Goal: Feedback & Contribution: Contribute content

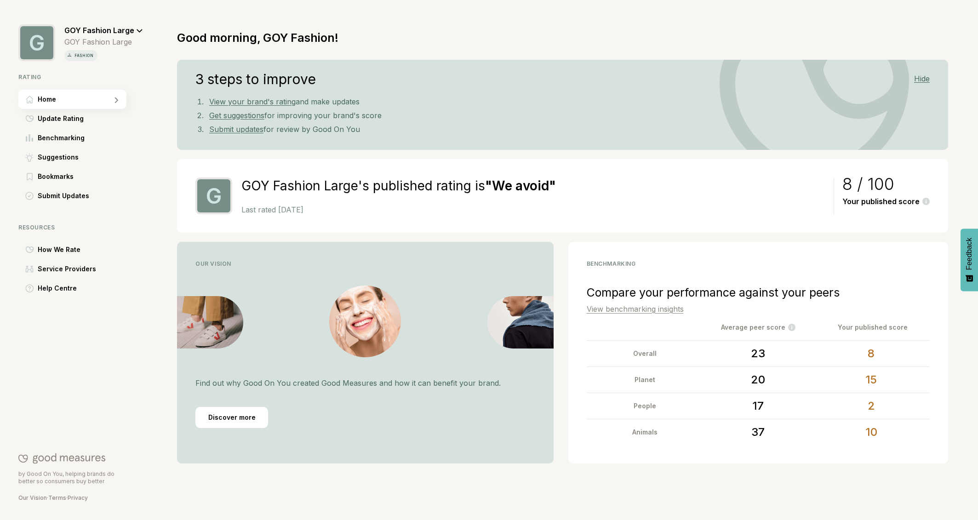
click at [137, 29] on icon at bounding box center [140, 31] width 6 height 4
click at [94, 23] on div "GOY Fashion Large" at bounding box center [103, 26] width 79 height 17
click at [97, 29] on span "GOY Fashion Large" at bounding box center [99, 30] width 70 height 9
click at [188, 24] on div "Good morning, GOY Fashion!" at bounding box center [257, 35] width 161 height 25
click at [95, 74] on span "Log Out" at bounding box center [87, 74] width 25 height 11
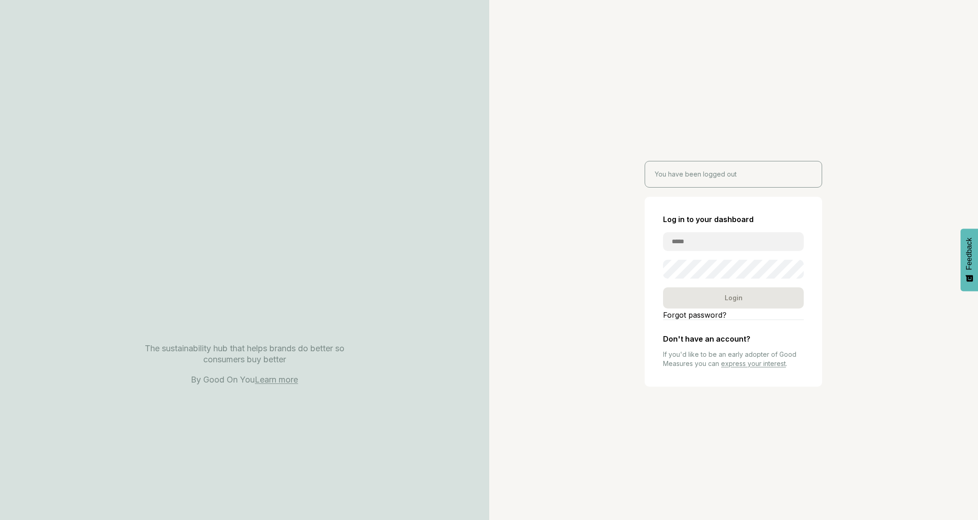
type input "**********"
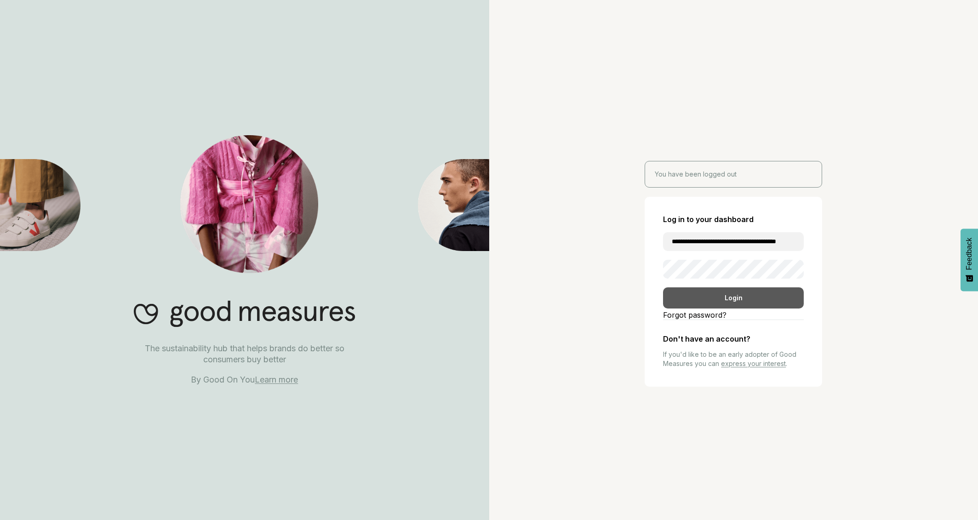
click at [736, 298] on div "Login" at bounding box center [733, 297] width 141 height 21
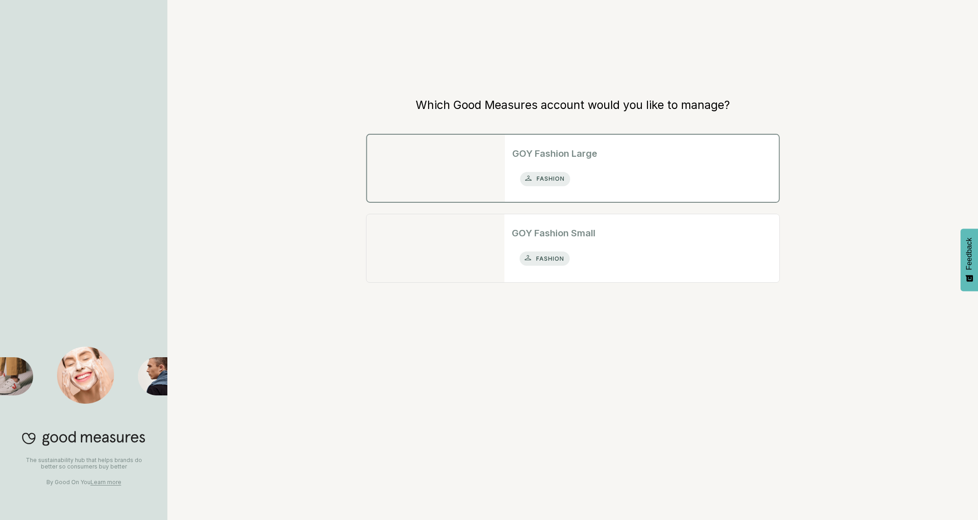
click at [601, 160] on div "GOY Fashion Large fashion" at bounding box center [642, 168] width 274 height 67
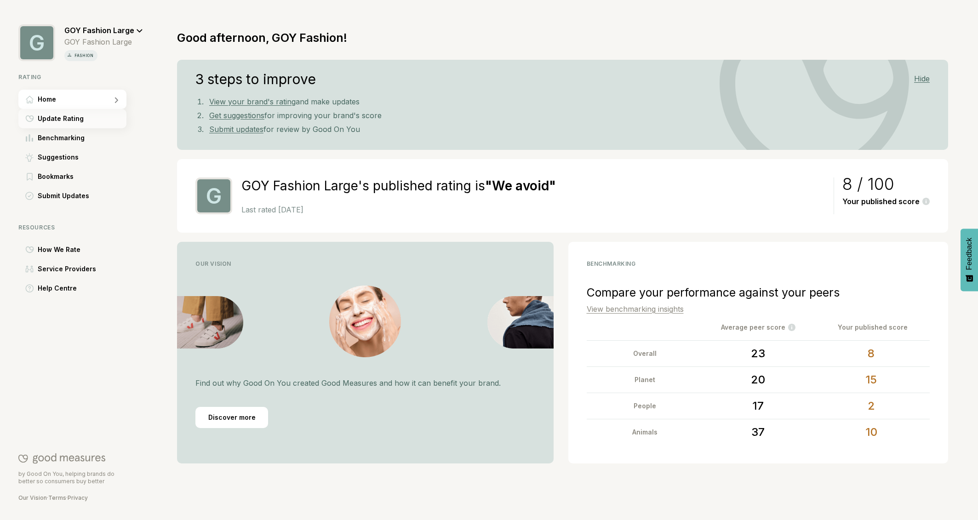
click at [65, 120] on span "Update Rating" at bounding box center [61, 118] width 46 height 11
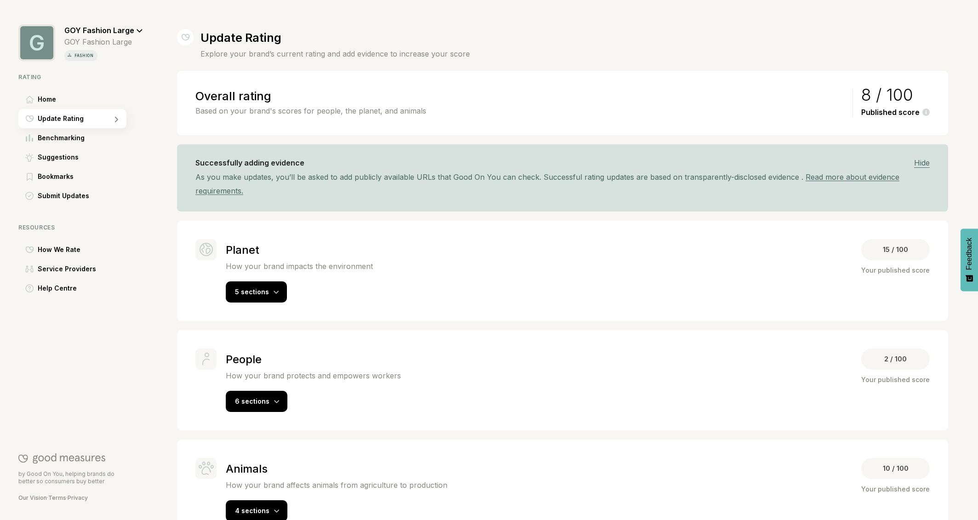
click at [130, 28] on span "GOY Fashion Large" at bounding box center [99, 30] width 70 height 9
click at [121, 73] on div "Switch rating" at bounding box center [118, 74] width 98 height 21
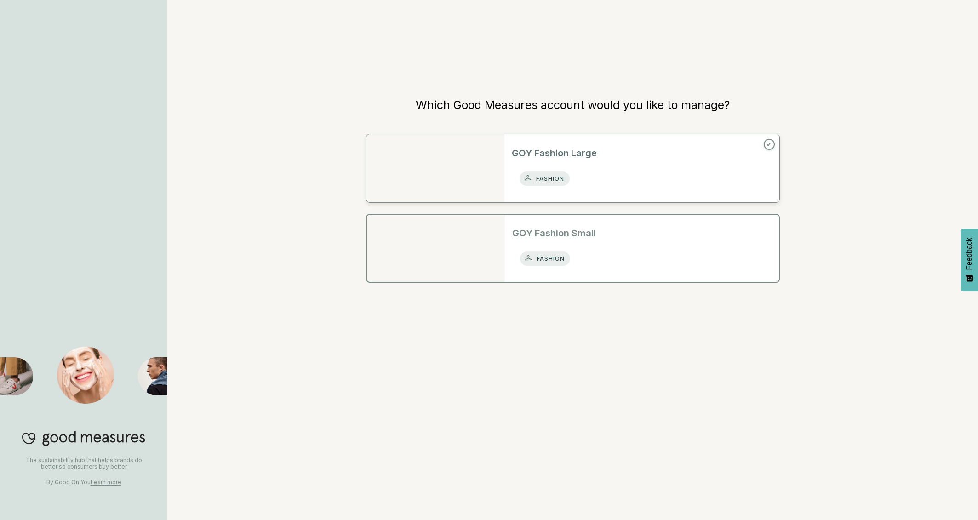
click at [592, 240] on h2 "GOY Fashion Small" at bounding box center [641, 233] width 259 height 14
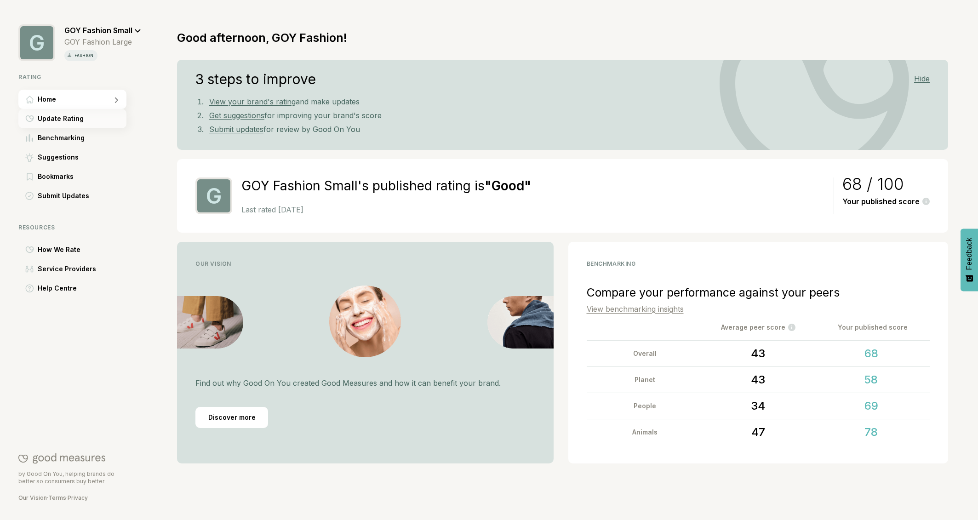
click at [71, 118] on span "Update Rating" at bounding box center [61, 118] width 46 height 11
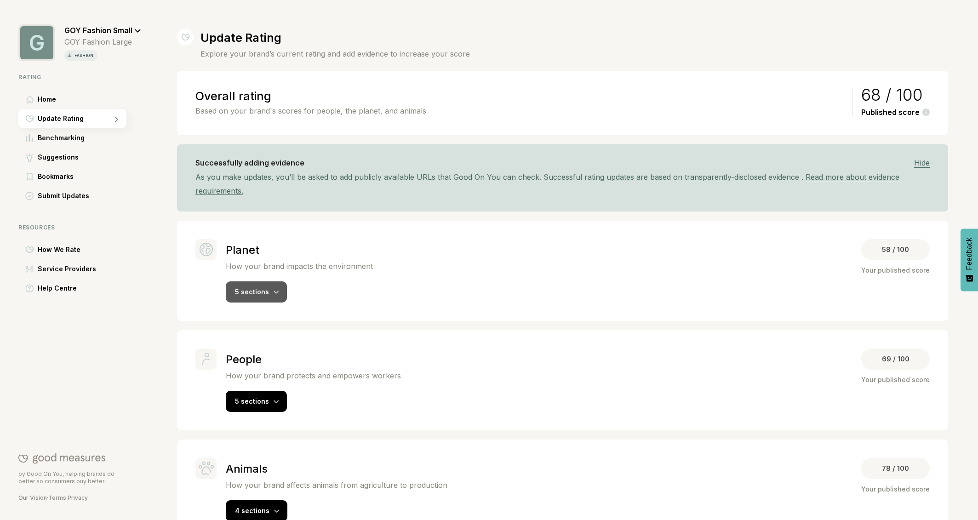
click at [274, 295] on div at bounding box center [277, 291] width 6 height 9
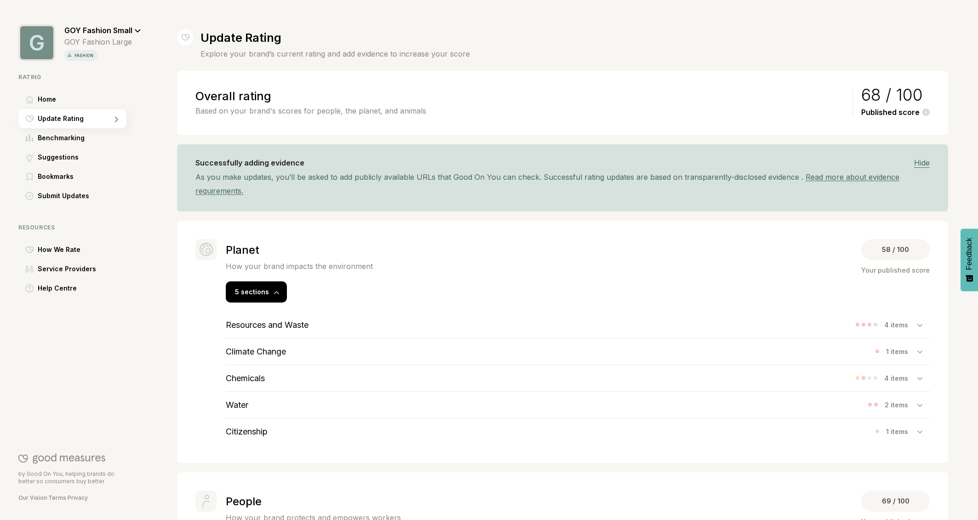
click at [280, 323] on h3 "Resources and Waste" at bounding box center [267, 325] width 83 height 10
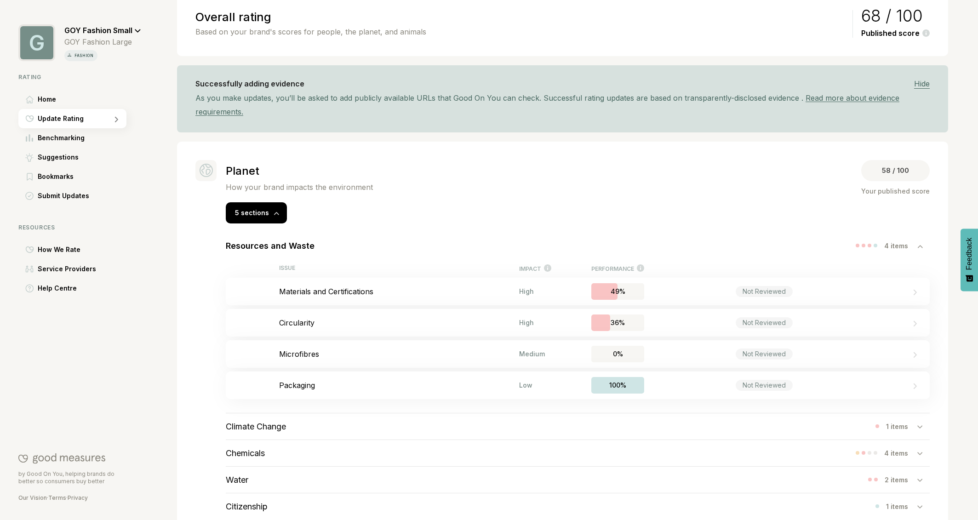
scroll to position [80, 0]
click at [330, 294] on p "Materials and Certifications" at bounding box center [399, 290] width 240 height 9
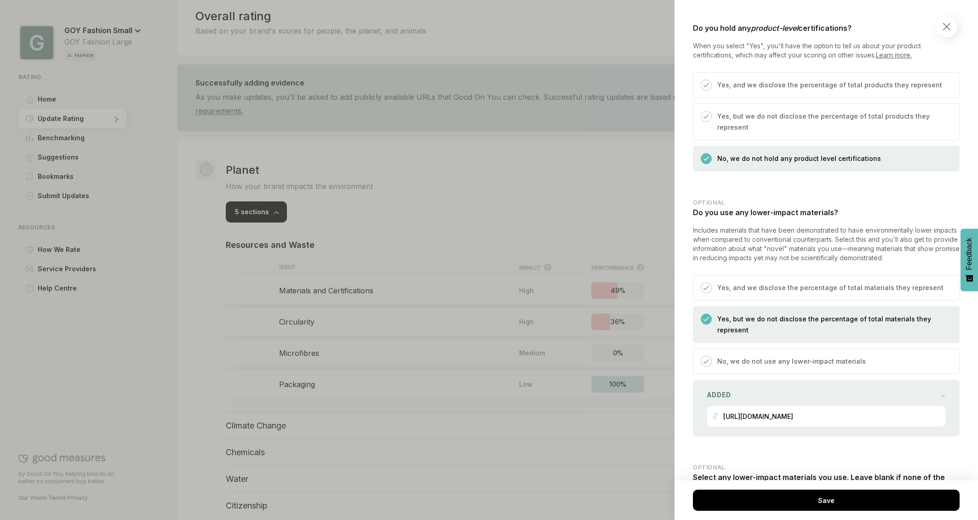
scroll to position [582, 0]
click at [778, 282] on p "Yes, and we disclose the percentage of total materials they represent" at bounding box center [830, 287] width 226 height 11
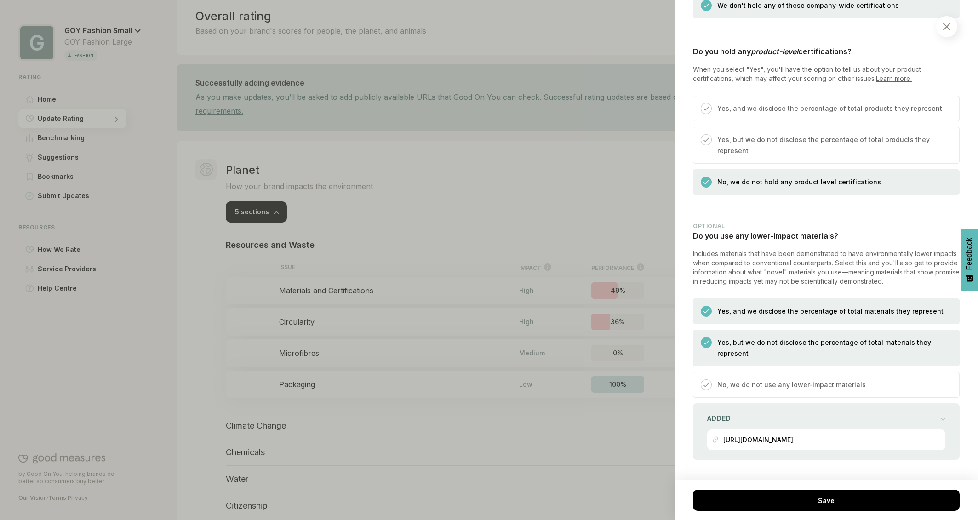
scroll to position [551, 0]
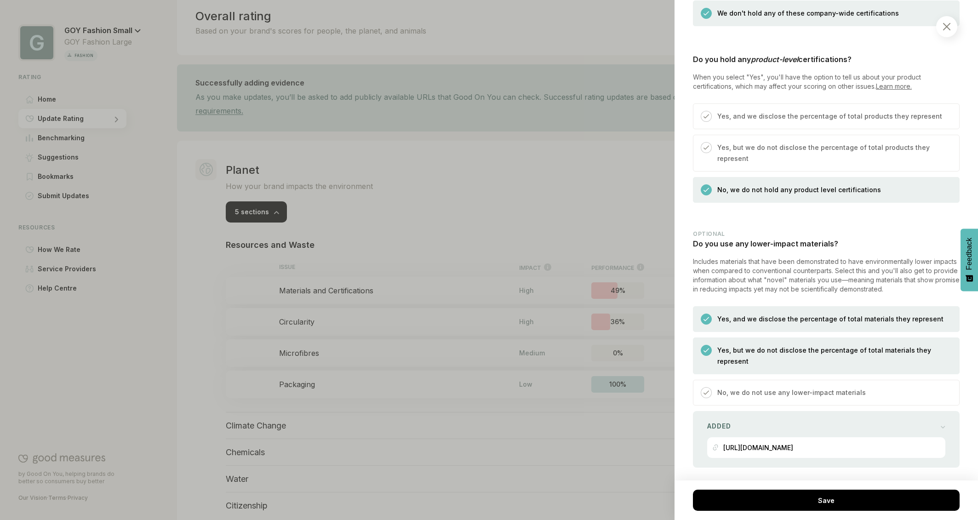
click at [948, 27] on img at bounding box center [946, 26] width 7 height 7
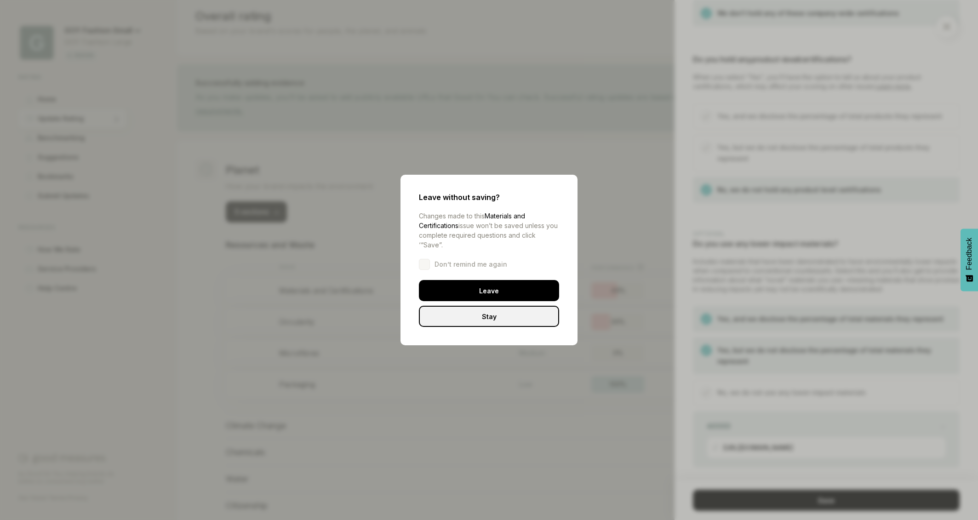
click at [485, 285] on div "Leave" at bounding box center [489, 290] width 140 height 21
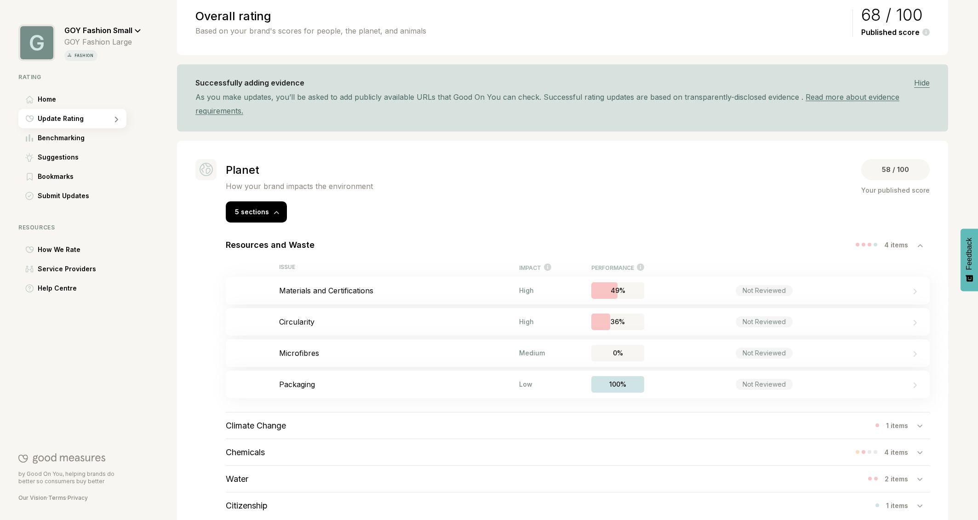
click at [919, 246] on icon at bounding box center [920, 246] width 6 height 4
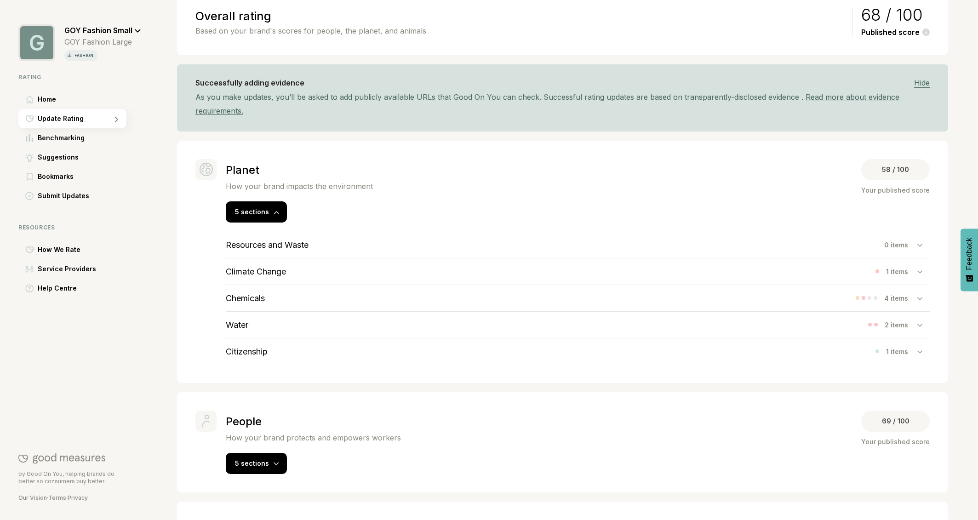
click at [280, 244] on h3 "Resources and Waste" at bounding box center [267, 245] width 83 height 10
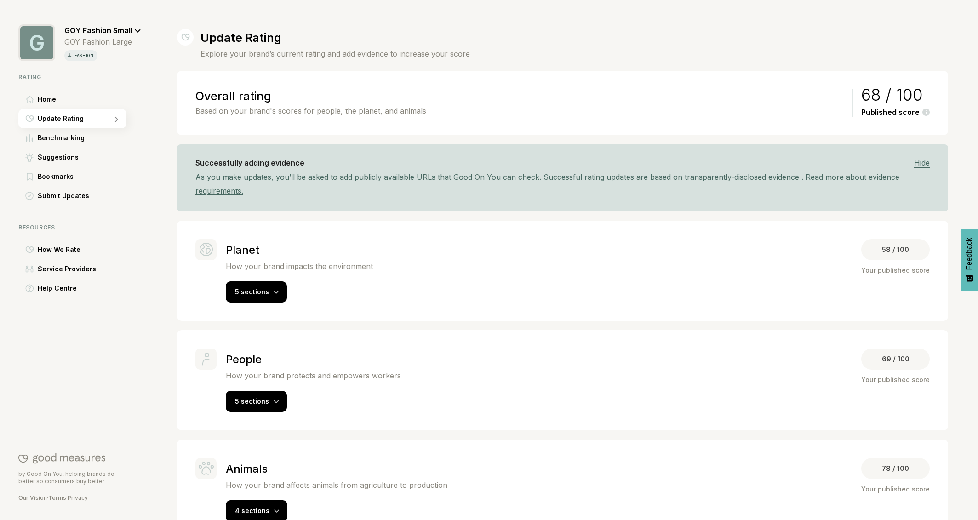
click at [136, 30] on icon at bounding box center [138, 30] width 6 height 3
click at [110, 80] on div "Switch rating" at bounding box center [118, 74] width 98 height 21
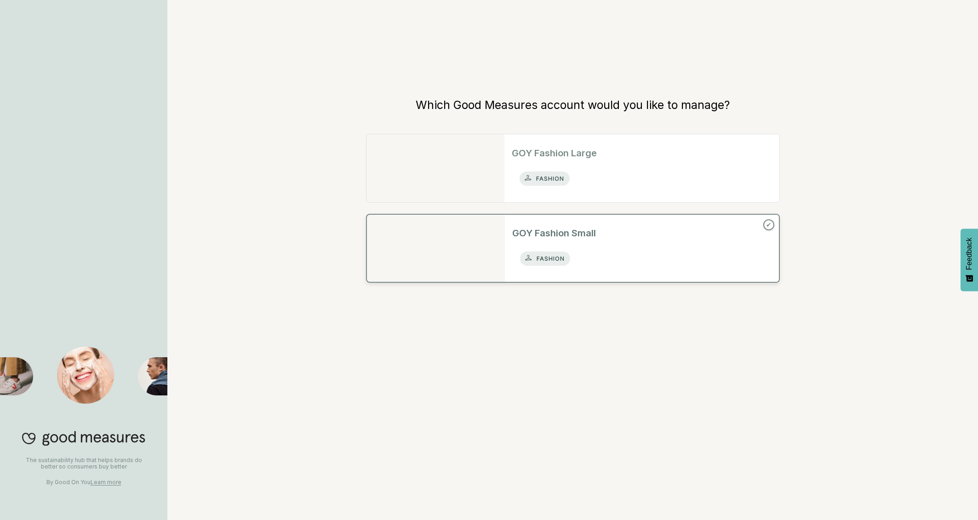
click at [616, 250] on div "fashion" at bounding box center [641, 258] width 259 height 23
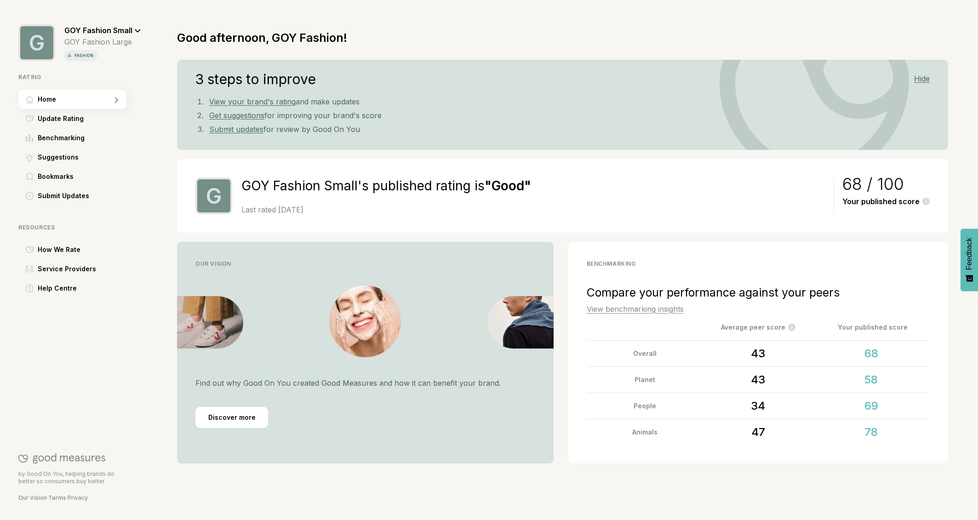
click at [127, 28] on span "GOY Fashion Small" at bounding box center [98, 30] width 68 height 9
click at [103, 76] on span "Switch rating" at bounding box center [97, 74] width 44 height 11
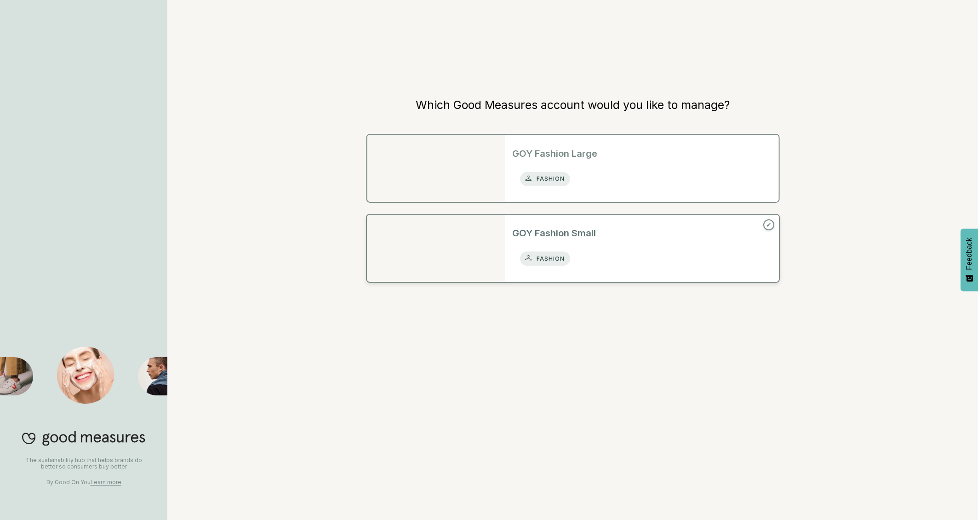
click at [424, 159] on img at bounding box center [436, 168] width 138 height 67
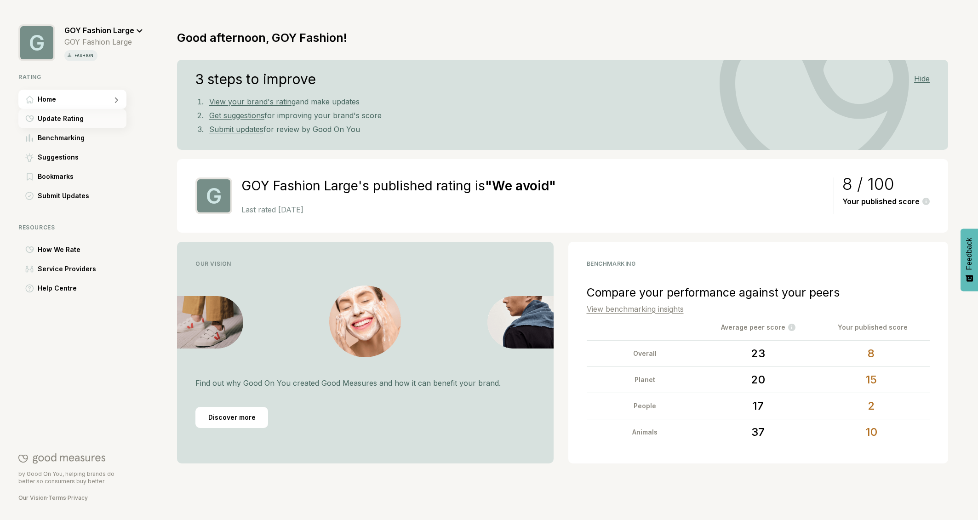
click at [75, 117] on span "Update Rating" at bounding box center [61, 118] width 46 height 11
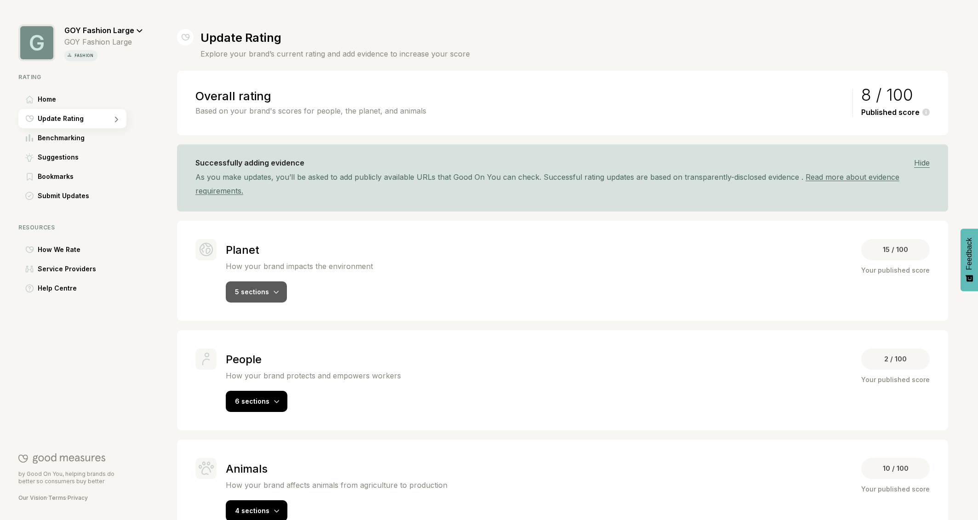
click at [275, 291] on icon at bounding box center [277, 293] width 6 height 4
click at [265, 293] on span "5 sections" at bounding box center [252, 292] width 34 height 8
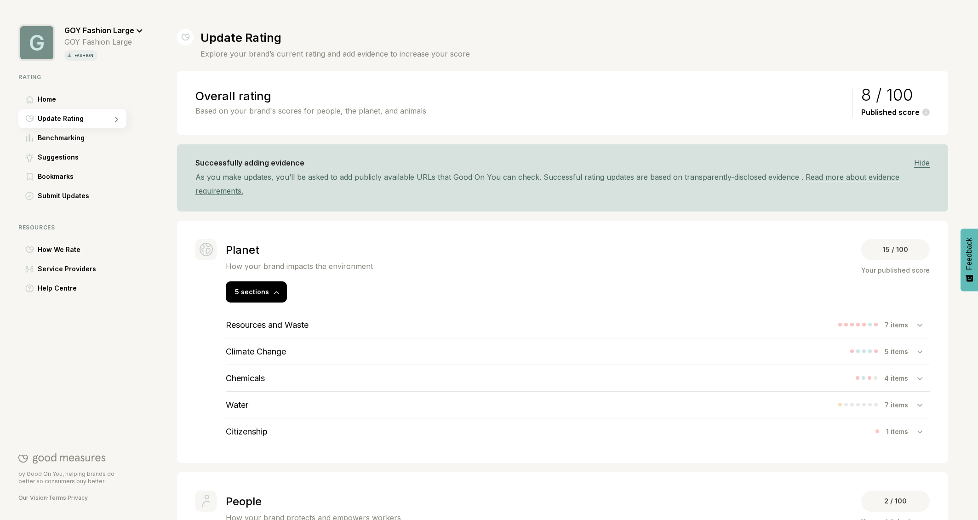
click at [137, 30] on icon at bounding box center [140, 30] width 6 height 3
click at [115, 73] on span "Switch rating" at bounding box center [97, 74] width 44 height 11
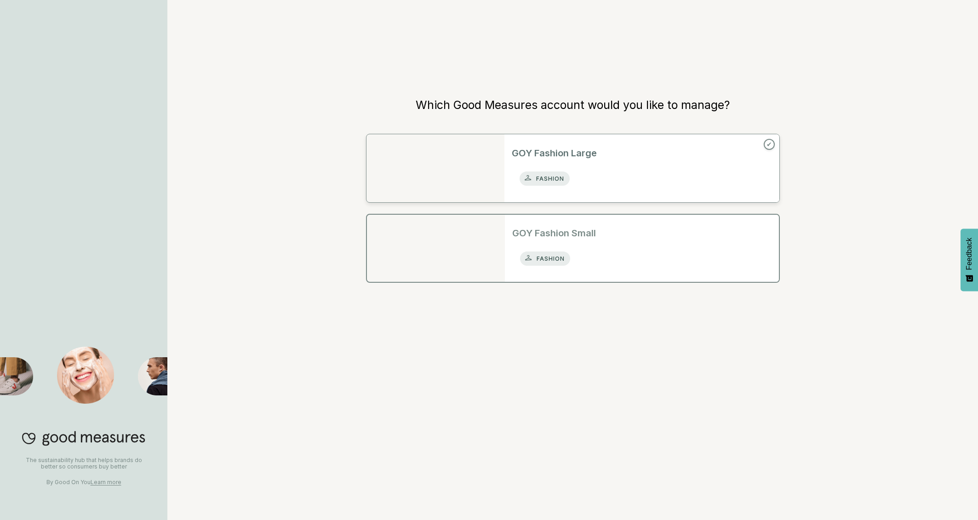
click at [624, 250] on div "fashion" at bounding box center [641, 258] width 259 height 23
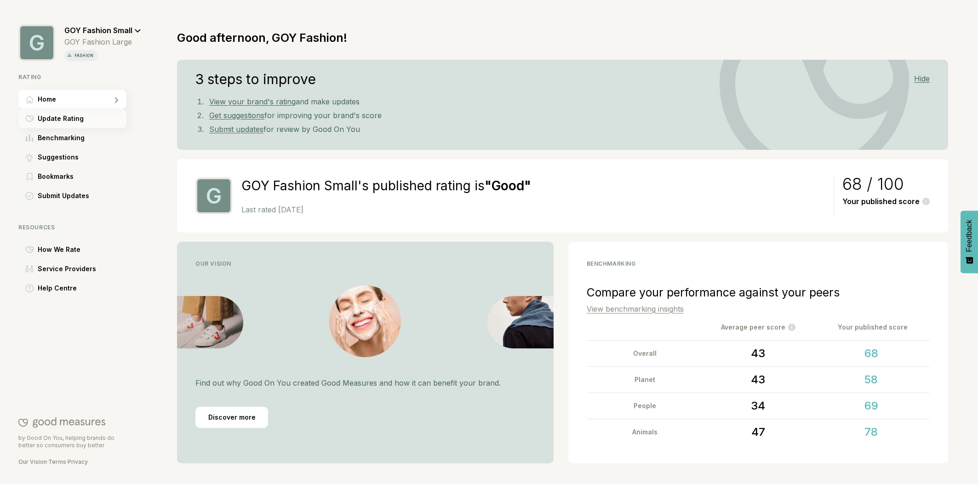
click at [55, 120] on span "Update Rating" at bounding box center [61, 118] width 46 height 11
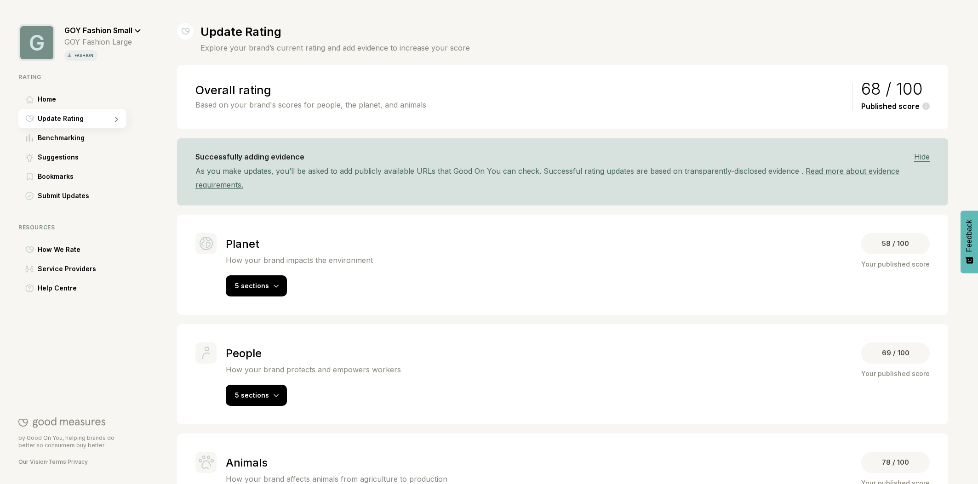
scroll to position [63, 0]
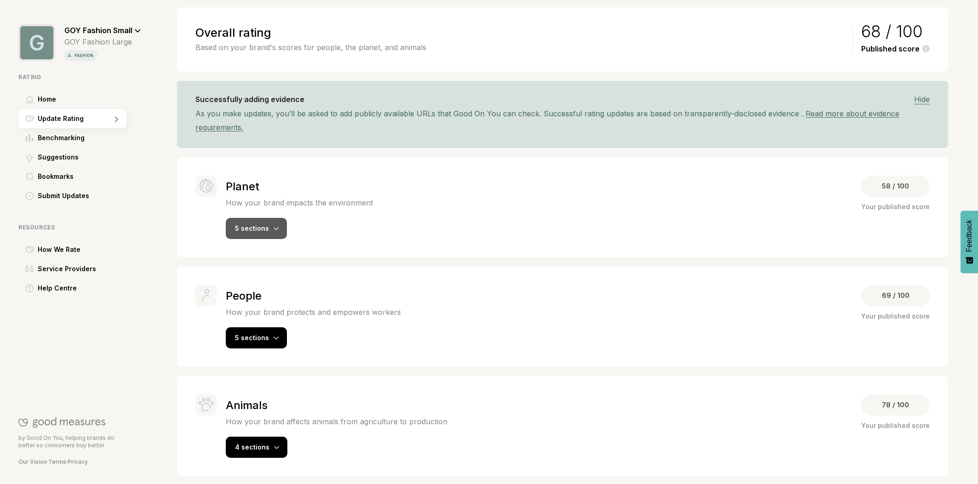
click at [256, 228] on span "5 sections" at bounding box center [252, 228] width 34 height 8
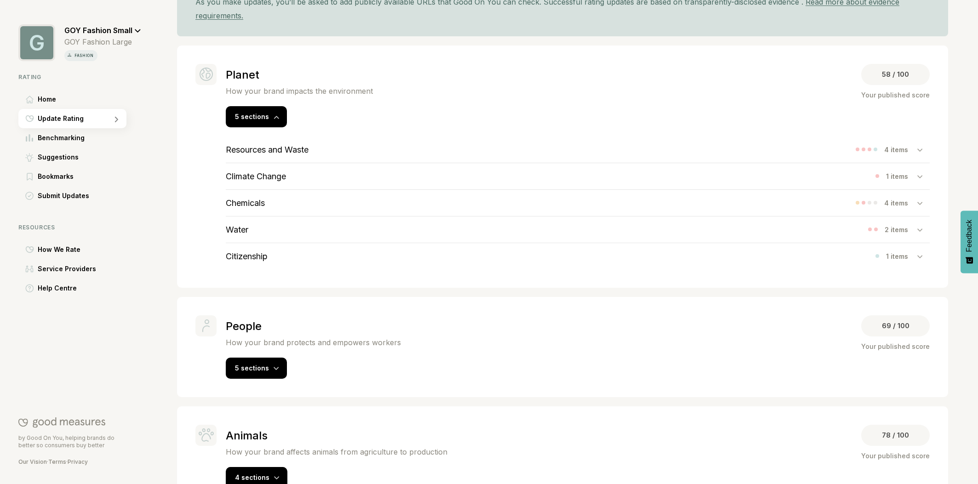
scroll to position [176, 0]
click at [312, 147] on div "Resources and Waste 4 items" at bounding box center [578, 149] width 704 height 26
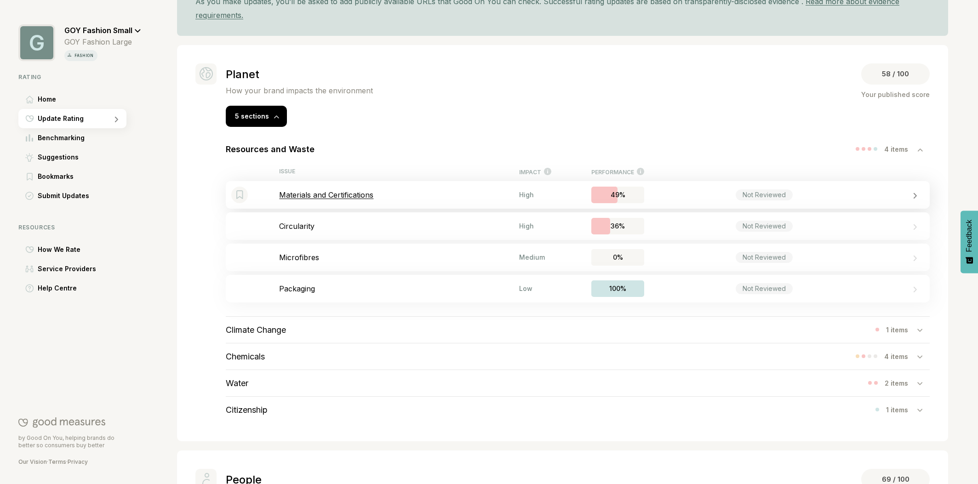
click at [339, 195] on p "Materials and Certifications" at bounding box center [399, 194] width 240 height 9
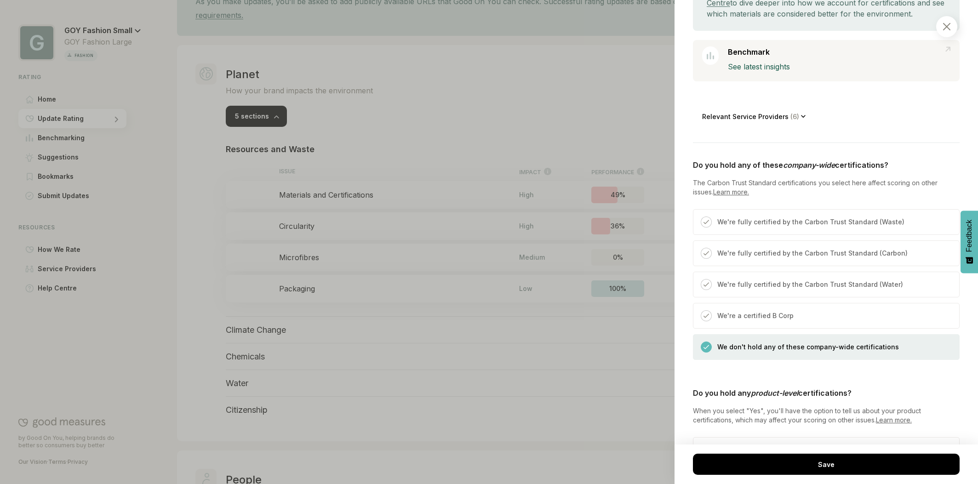
scroll to position [315, 0]
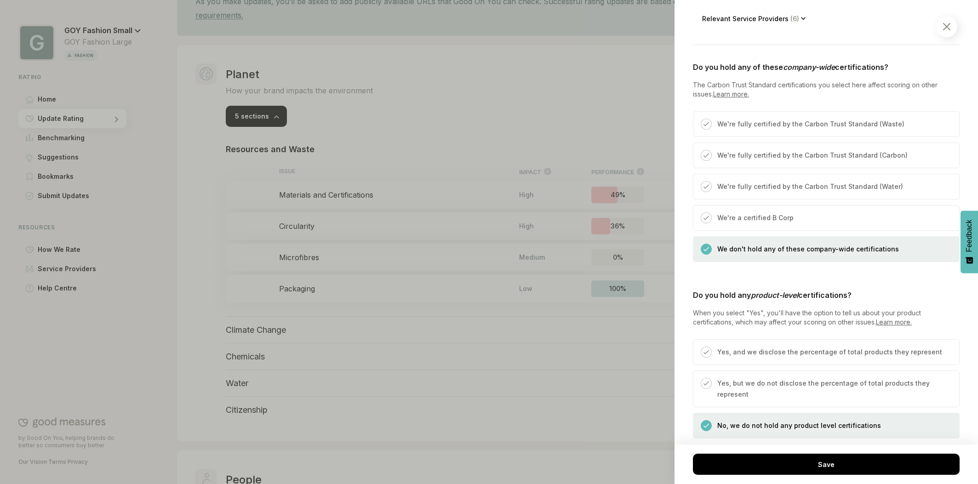
drag, startPoint x: 709, startPoint y: 217, endPoint x: 714, endPoint y: 219, distance: 4.7
click at [709, 217] on div at bounding box center [706, 217] width 11 height 11
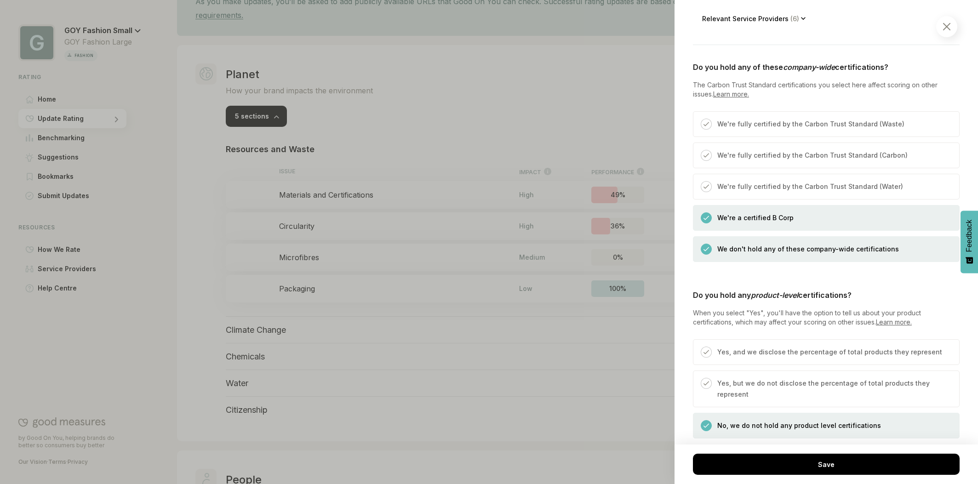
drag, startPoint x: 707, startPoint y: 252, endPoint x: 750, endPoint y: 251, distance: 43.2
click at [707, 253] on div at bounding box center [706, 249] width 11 height 11
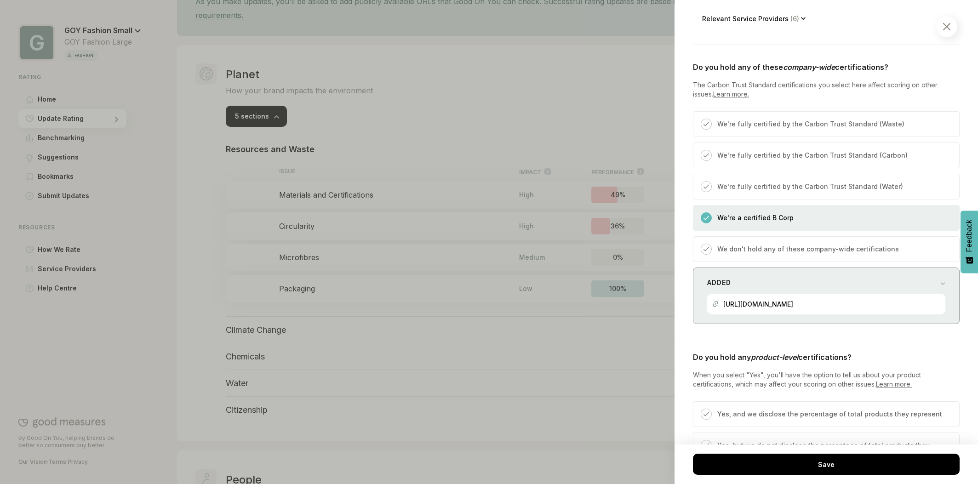
click at [846, 303] on div "https://dariadeh.com/pages/philosophy" at bounding box center [826, 304] width 228 height 21
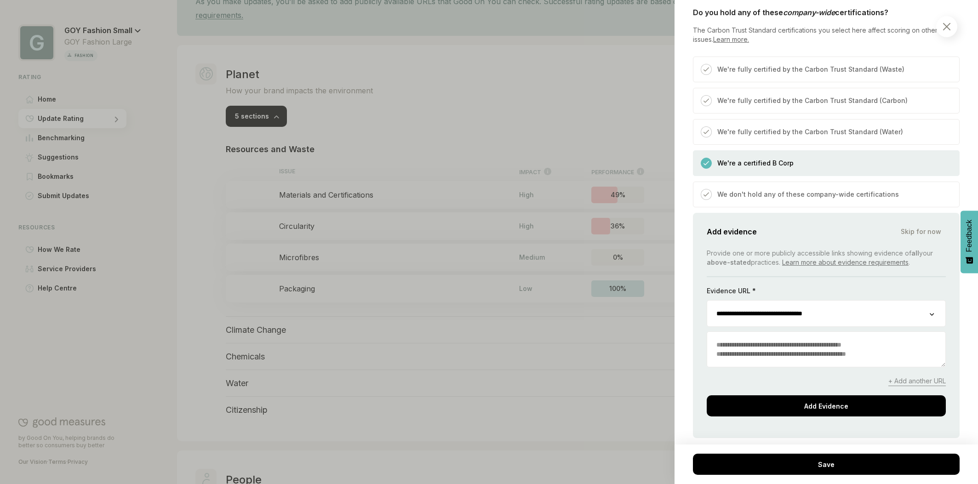
scroll to position [388, 0]
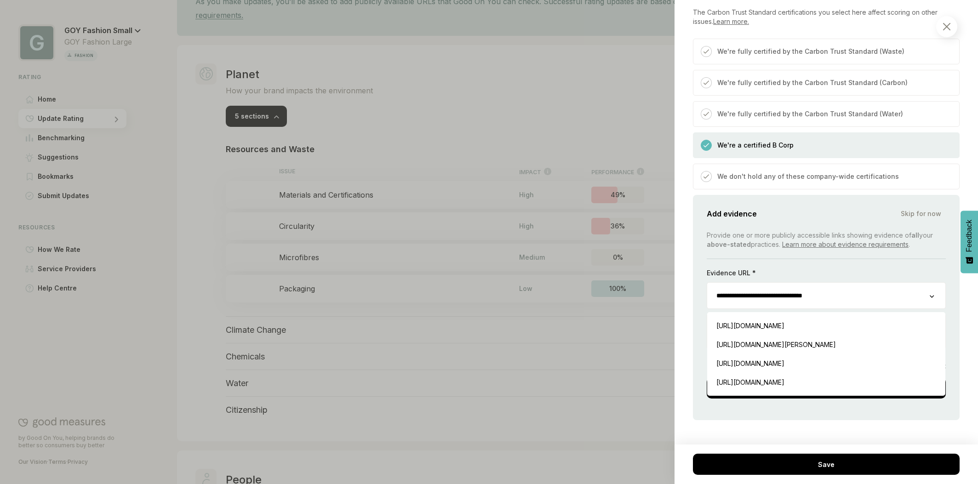
drag, startPoint x: 836, startPoint y: 297, endPoint x: 827, endPoint y: 297, distance: 9.2
click at [836, 297] on input "**********" at bounding box center [818, 296] width 223 height 26
click at [787, 347] on div "https://dariadeh.com/products/nadine-recycled-wool-jumper-periwinkle Insert" at bounding box center [826, 344] width 229 height 19
type input "**********"
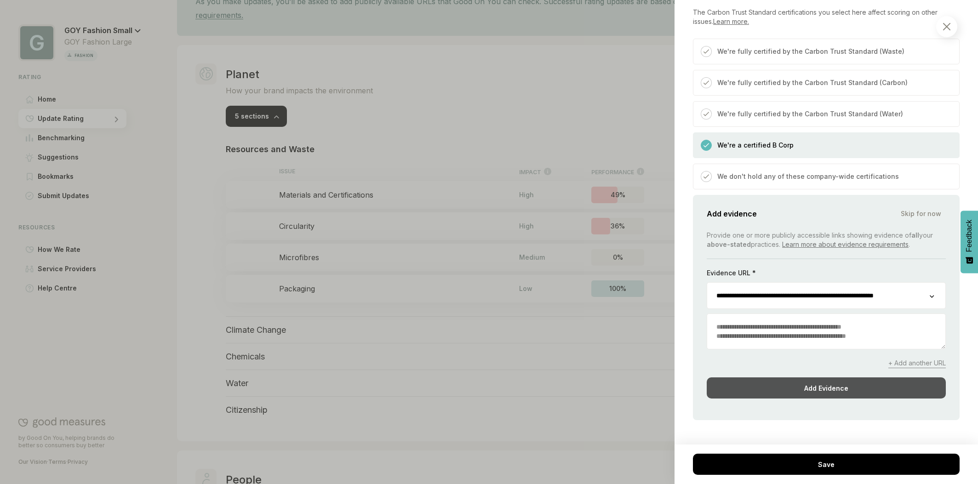
click at [822, 386] on div "Add Evidence" at bounding box center [826, 387] width 239 height 21
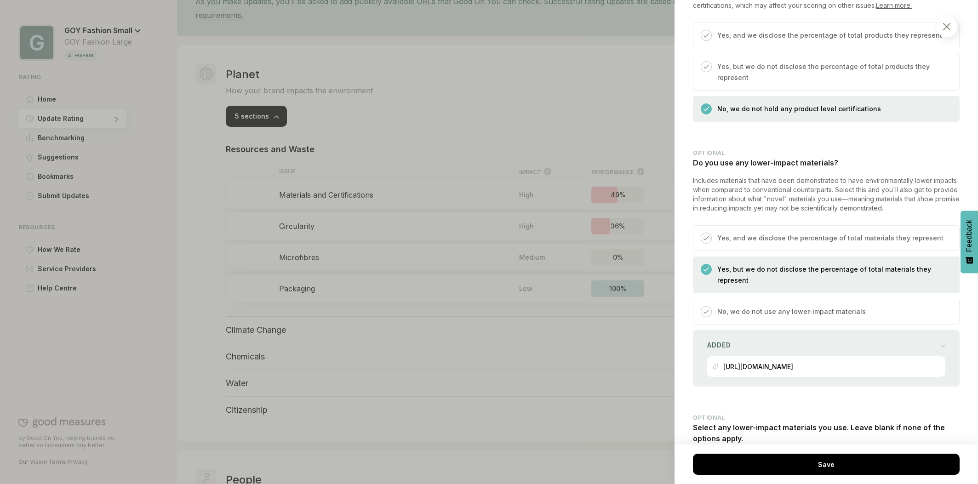
scroll to position [714, 0]
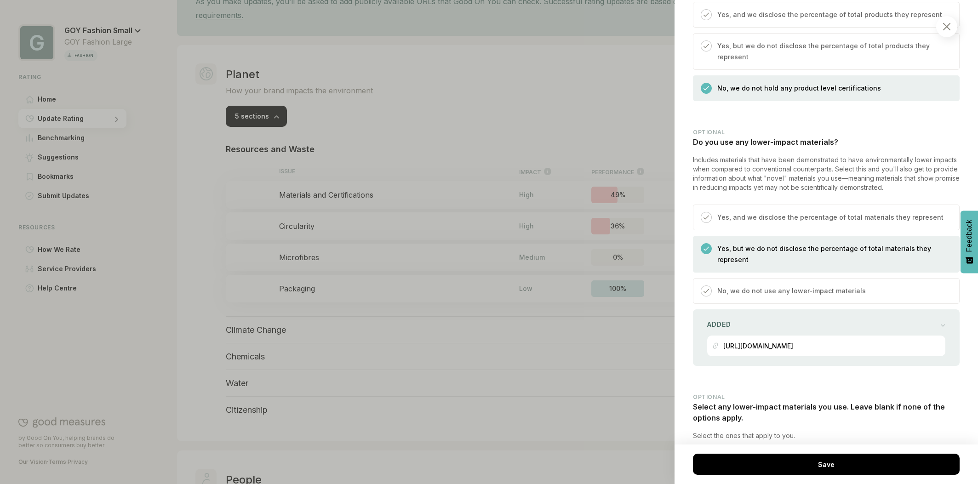
click at [713, 212] on div "Yes, and we disclose the percentage of total materials they represent" at bounding box center [828, 221] width 232 height 18
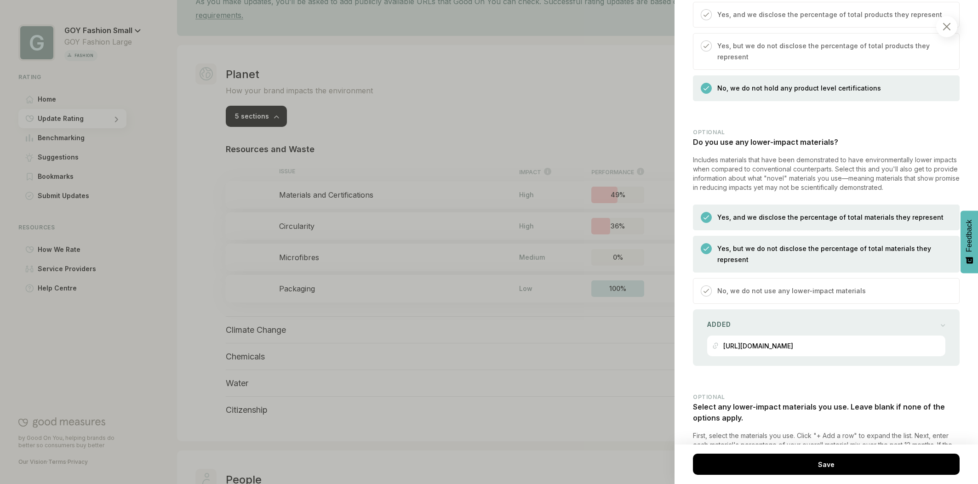
click at [705, 246] on img at bounding box center [706, 249] width 6 height 6
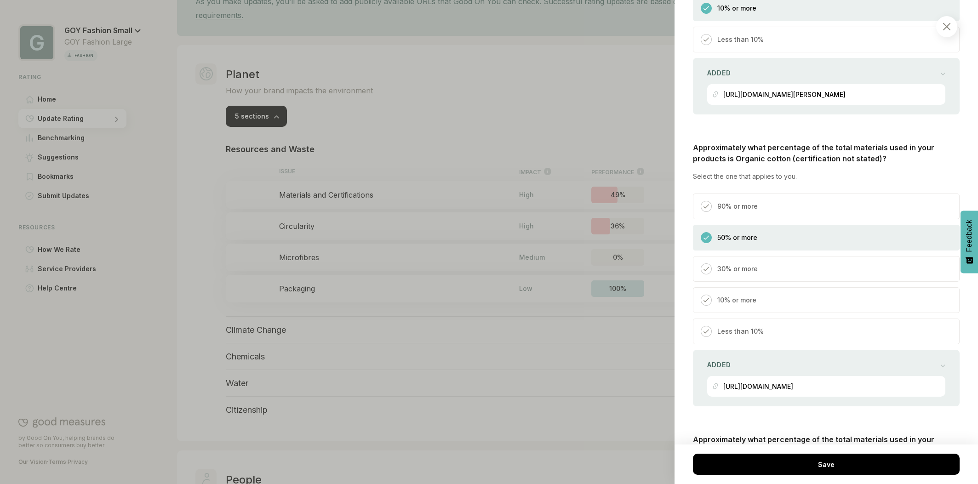
scroll to position [1405, 0]
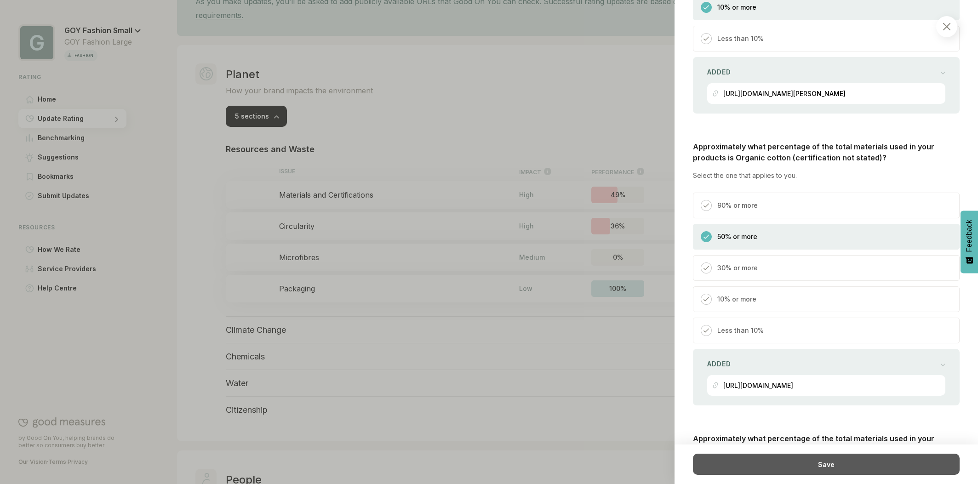
click at [816, 465] on div "Save" at bounding box center [826, 464] width 267 height 21
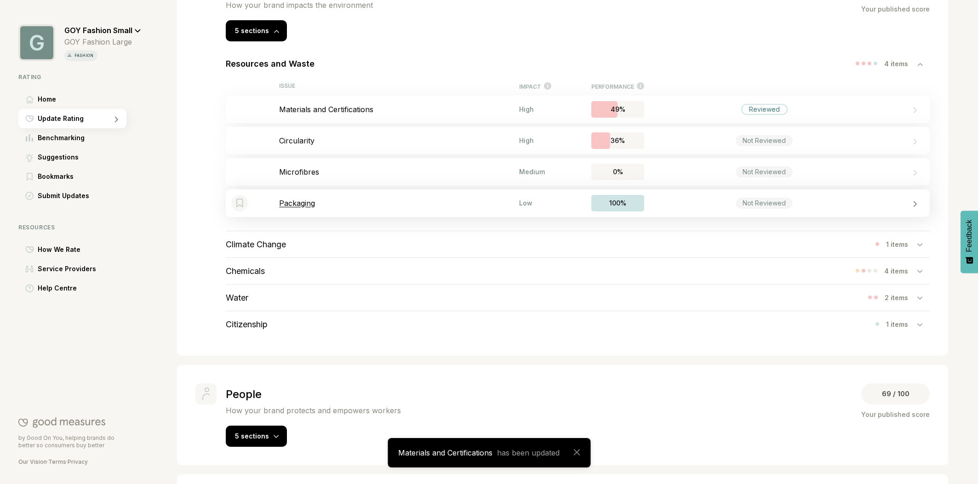
scroll to position [267, 0]
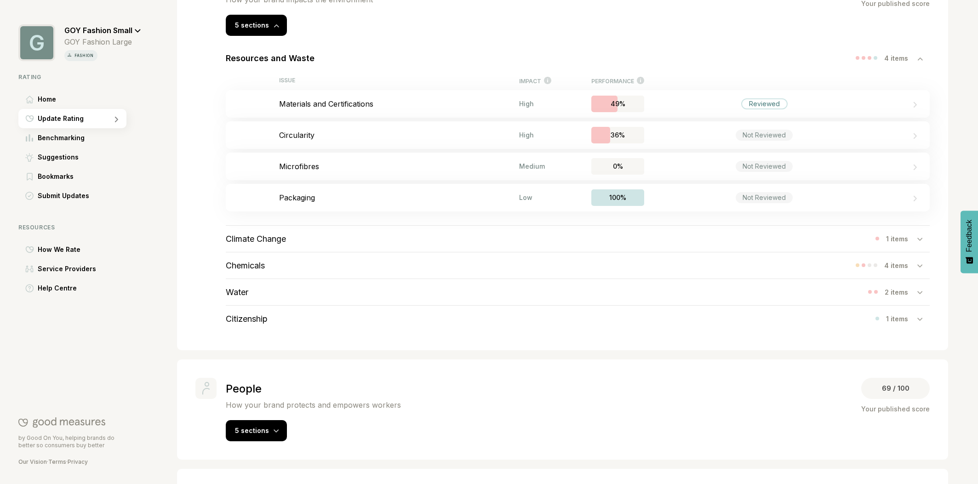
click at [245, 236] on h3 "Climate Change" at bounding box center [256, 239] width 60 height 10
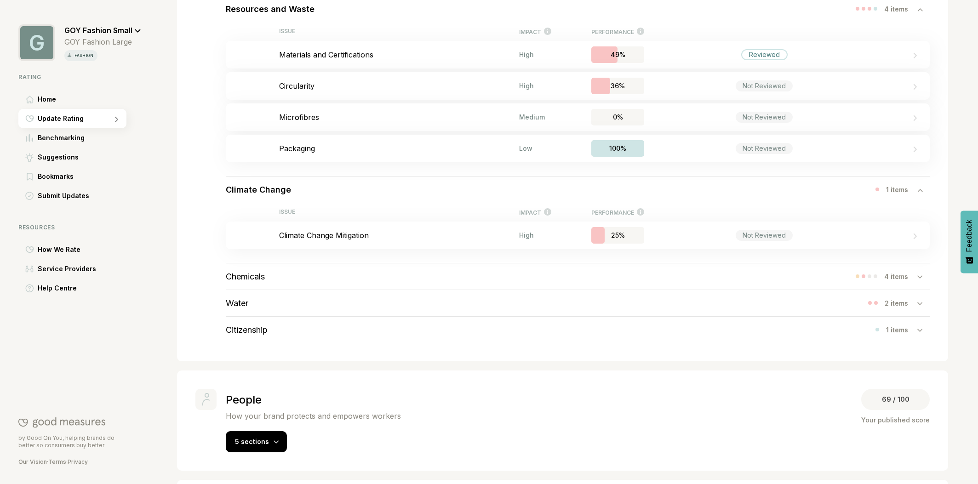
scroll to position [317, 0]
click at [255, 275] on h3 "Chemicals" at bounding box center [245, 275] width 39 height 10
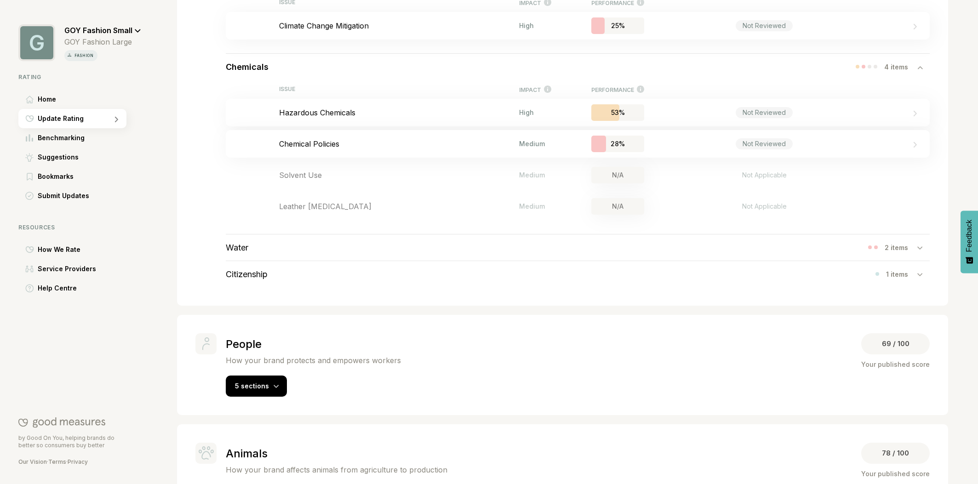
scroll to position [575, 0]
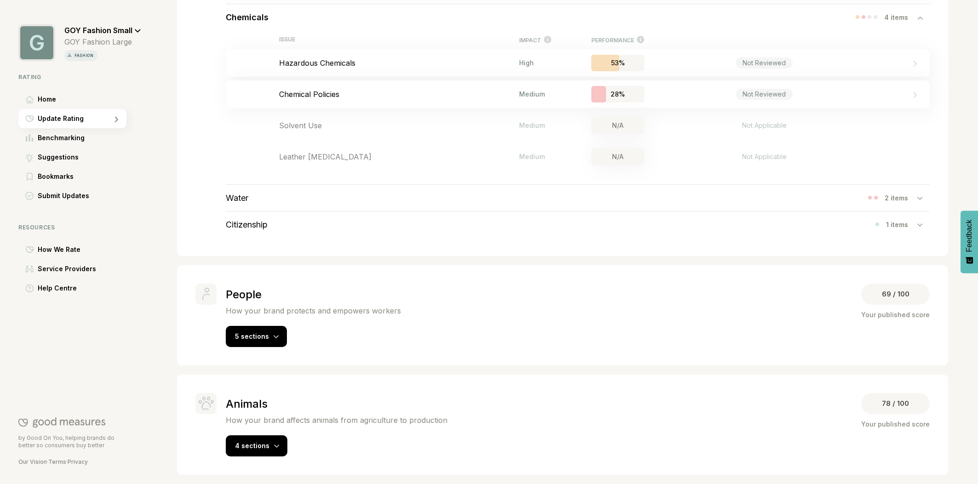
drag, startPoint x: 257, startPoint y: 336, endPoint x: 332, endPoint y: 324, distance: 75.8
click at [257, 336] on span "5 sections" at bounding box center [252, 336] width 34 height 8
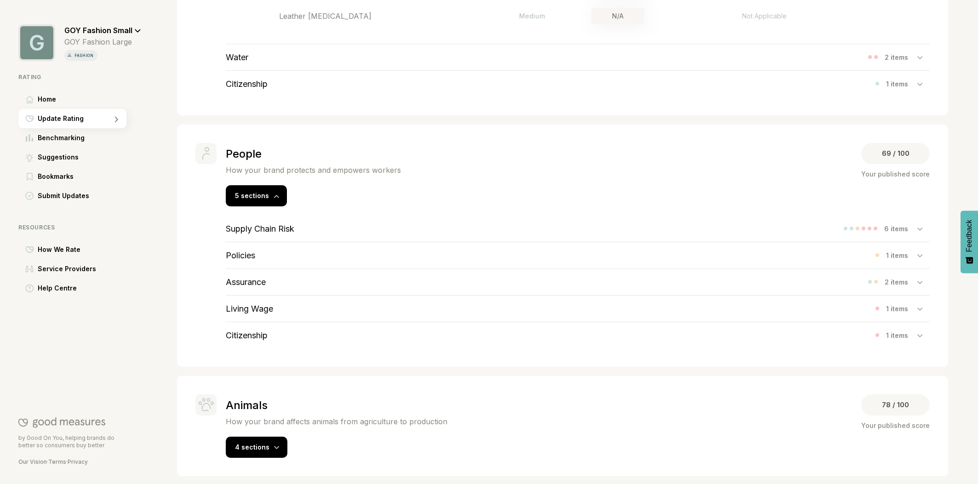
scroll to position [719, 0]
click at [278, 226] on h3 "Supply Chain Risk" at bounding box center [260, 228] width 69 height 10
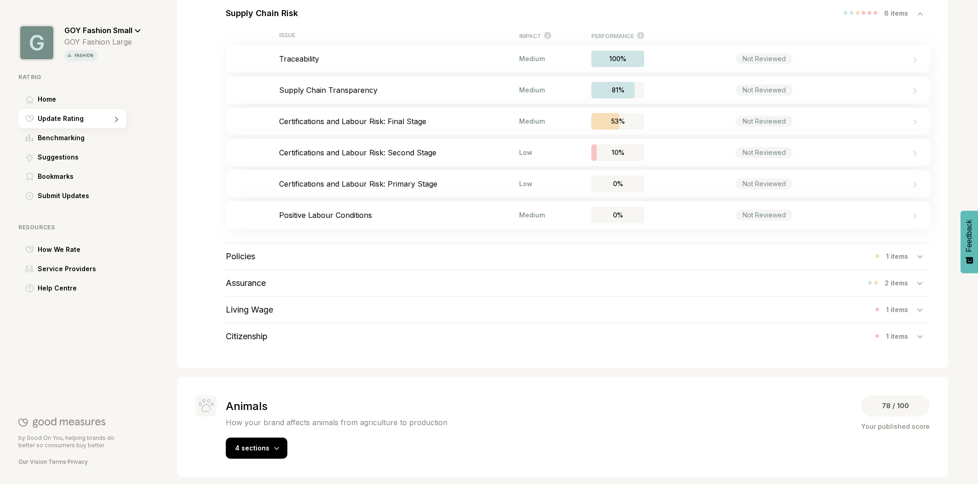
scroll to position [935, 0]
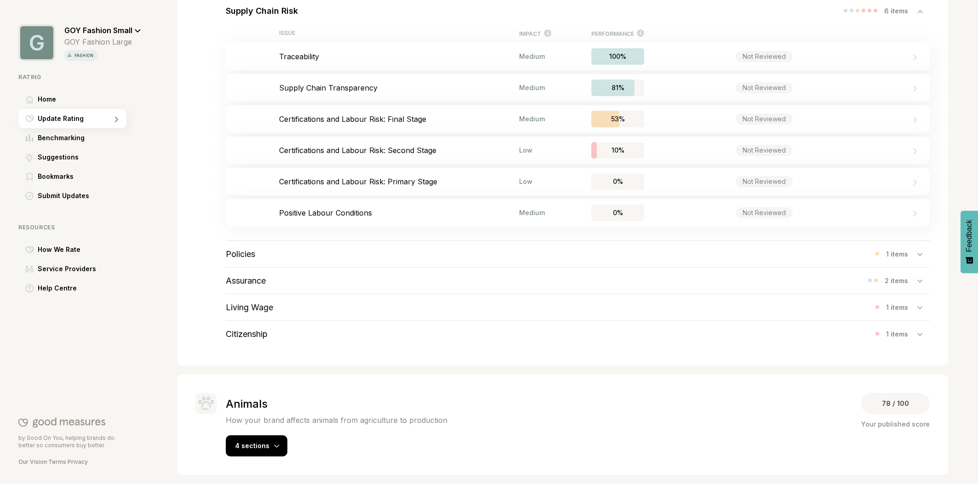
click at [251, 283] on h3 "Assurance" at bounding box center [246, 281] width 40 height 10
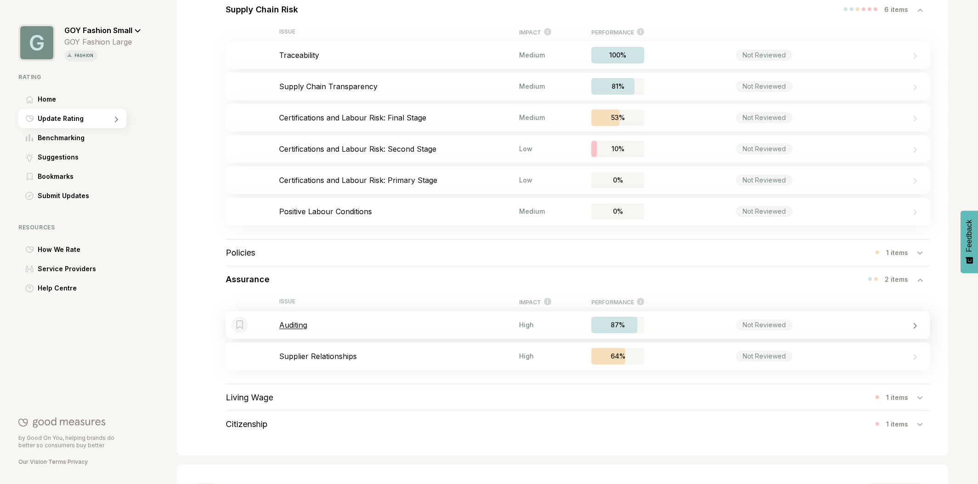
scroll to position [1026, 0]
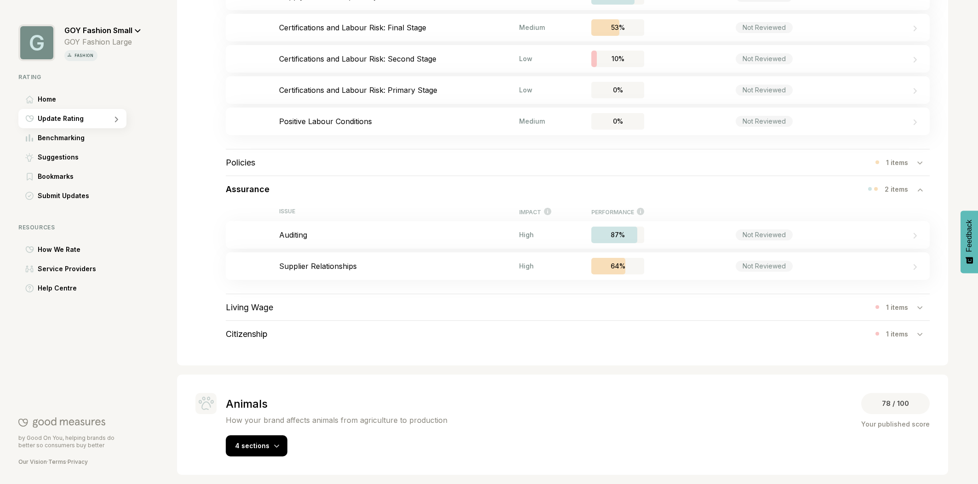
click at [257, 304] on h3 "Living Wage" at bounding box center [249, 308] width 47 height 10
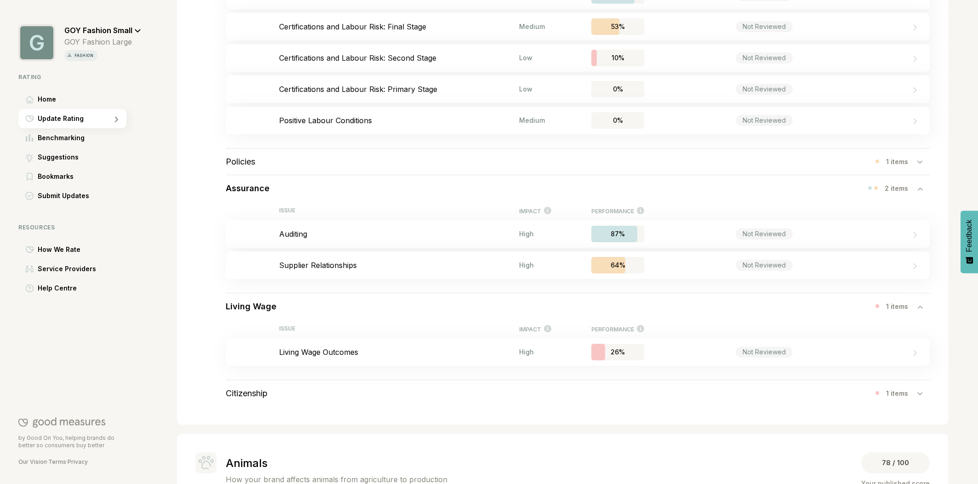
scroll to position [1087, 0]
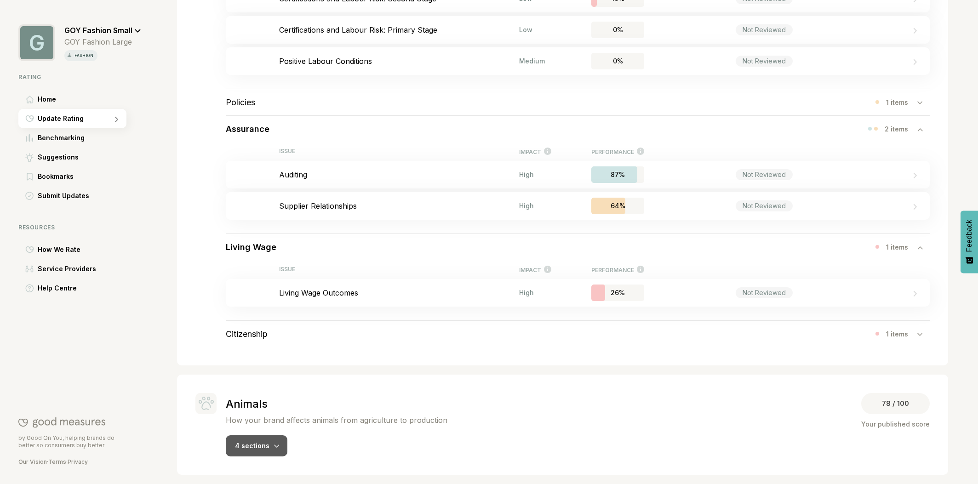
drag, startPoint x: 267, startPoint y: 444, endPoint x: 277, endPoint y: 441, distance: 10.8
click at [267, 444] on span "4 sections" at bounding box center [252, 446] width 34 height 8
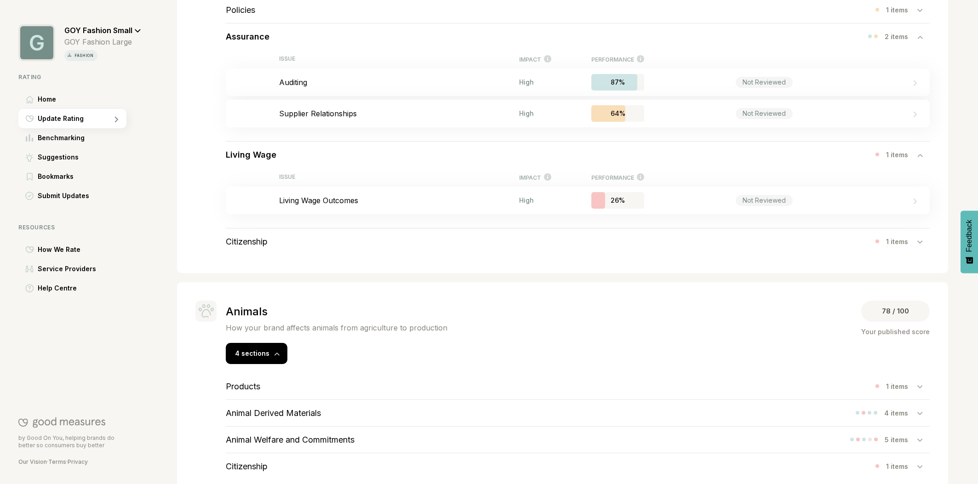
scroll to position [1203, 0]
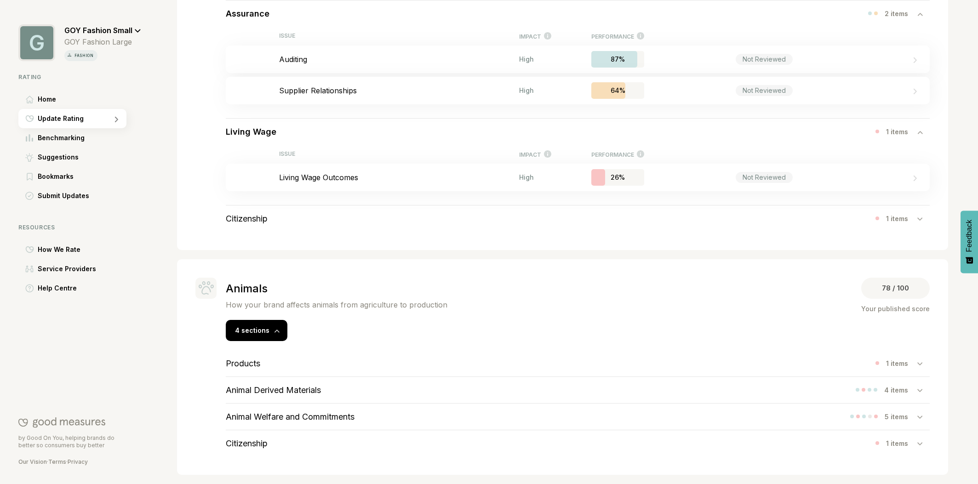
click at [243, 363] on h3 "Products" at bounding box center [243, 364] width 34 height 10
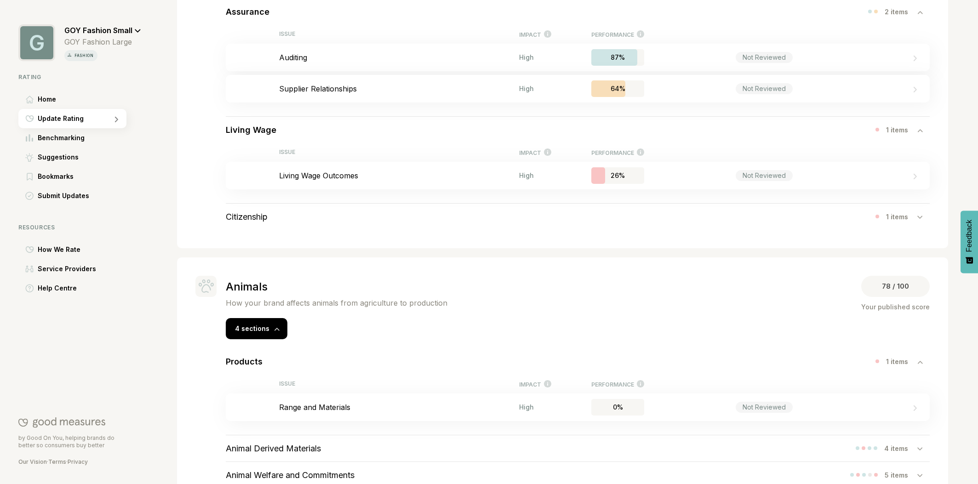
scroll to position [1263, 0]
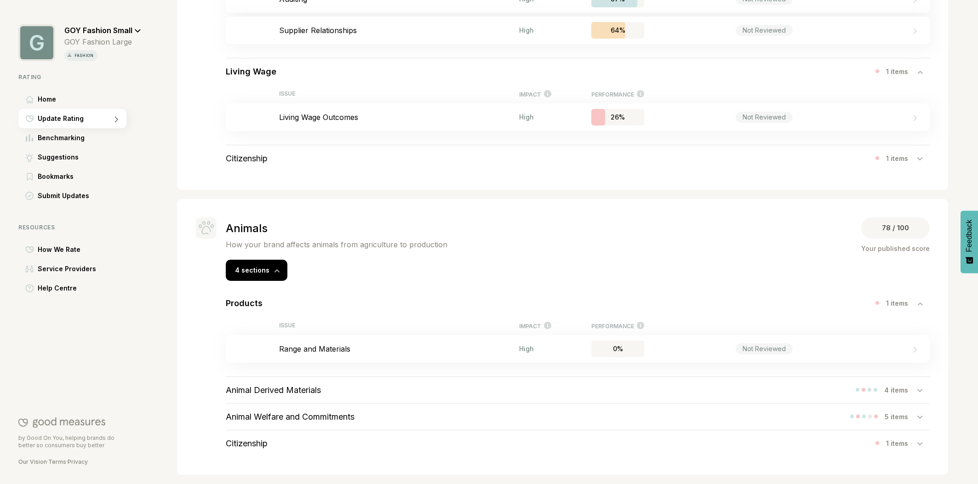
click at [296, 391] on h3 "Animal Derived Materials" at bounding box center [273, 390] width 95 height 10
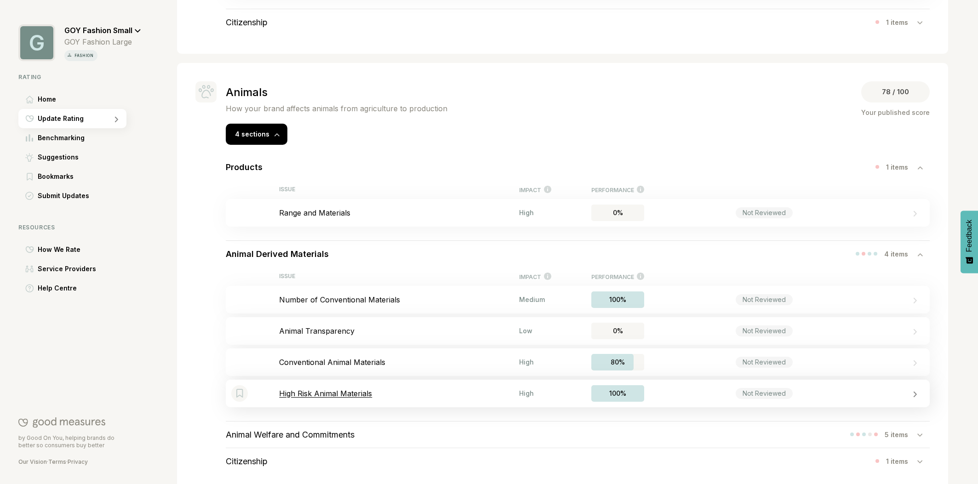
scroll to position [1417, 0]
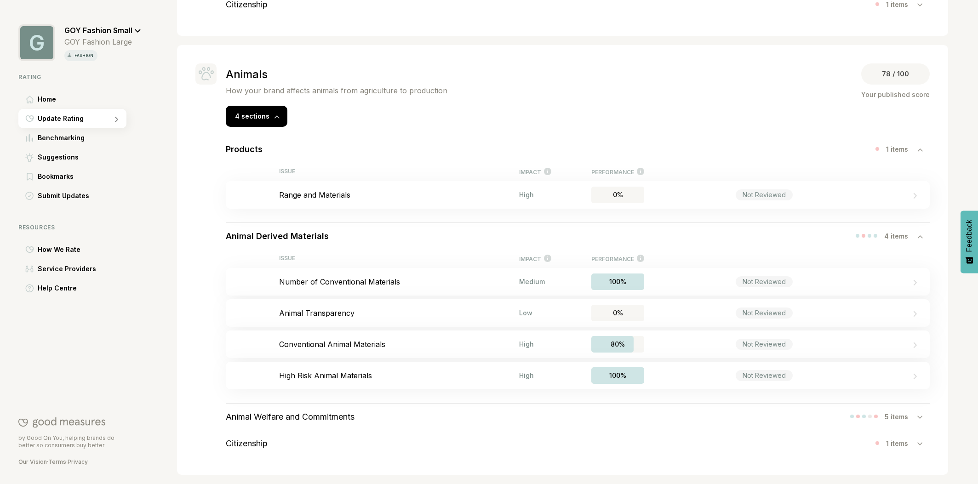
click at [284, 418] on h3 "Animal Welfare and Commitments" at bounding box center [290, 417] width 129 height 10
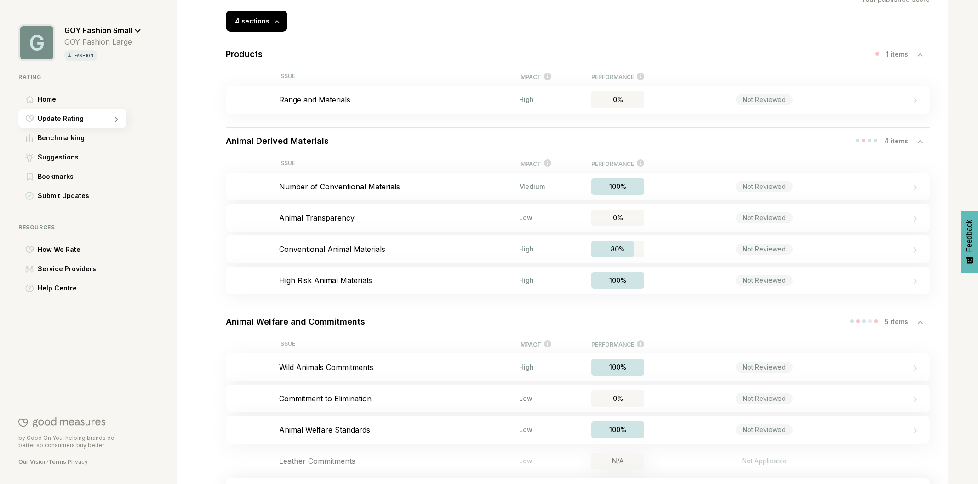
scroll to position [1603, 0]
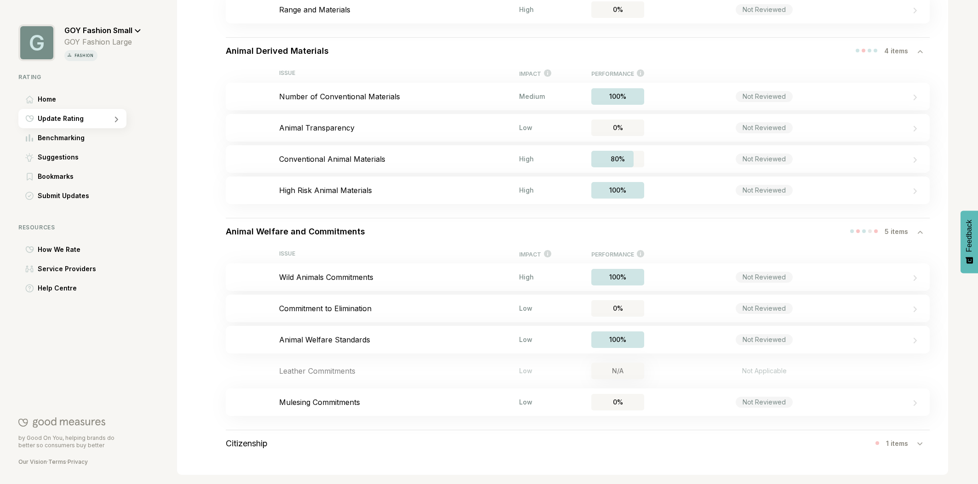
click at [250, 444] on h3 "Citizenship" at bounding box center [247, 444] width 42 height 10
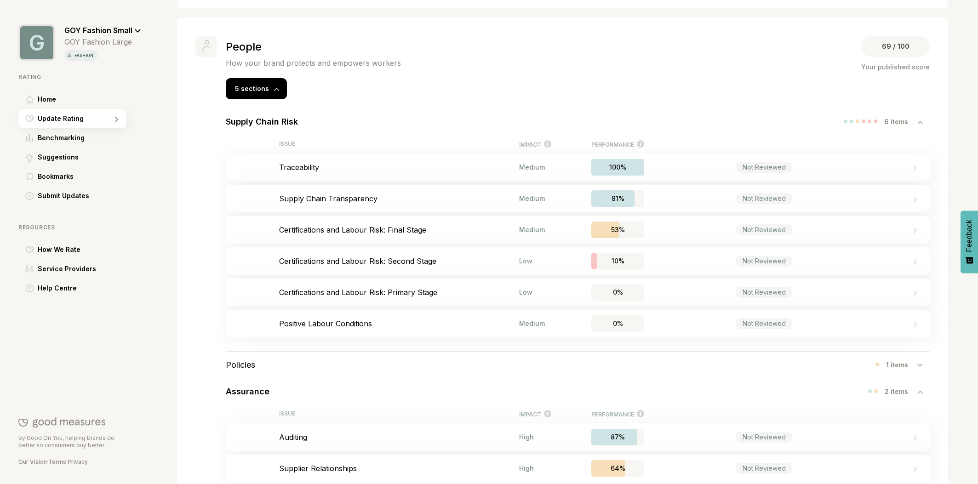
scroll to position [306, 0]
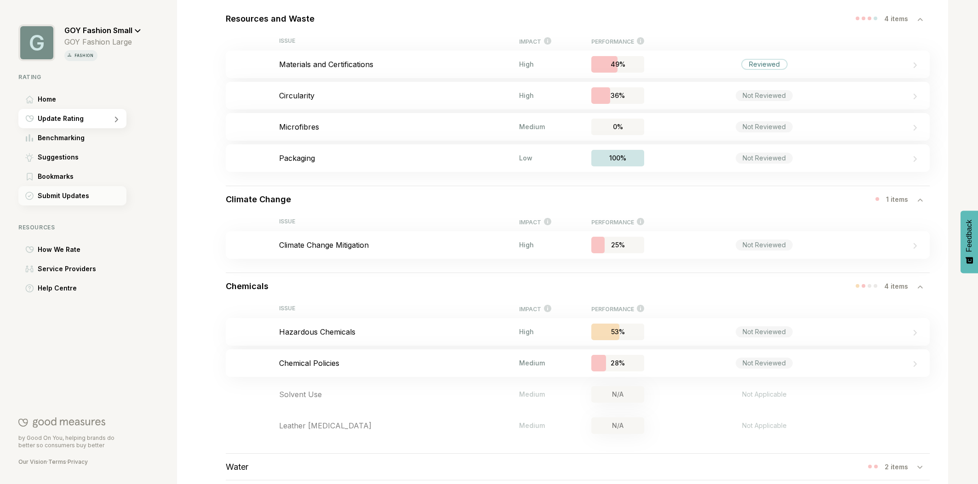
click at [71, 195] on span "Submit Updates" at bounding box center [63, 195] width 51 height 11
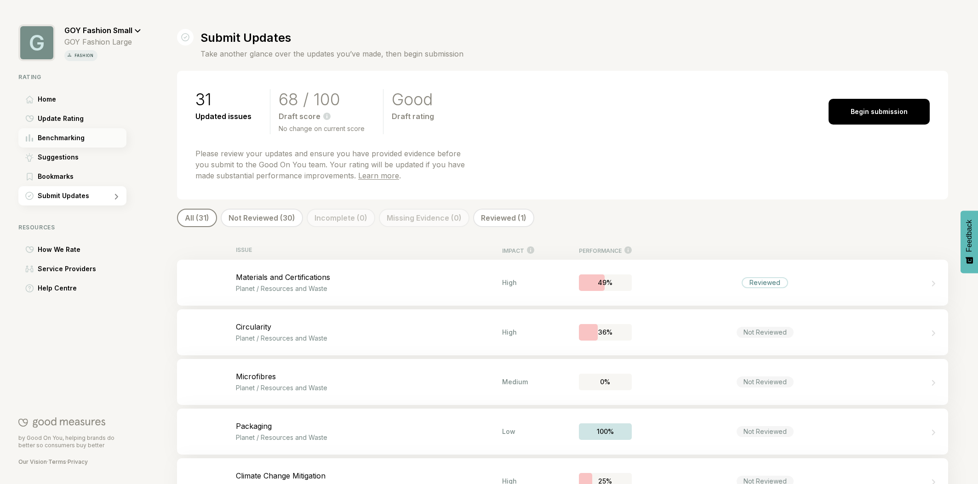
click at [79, 138] on span "Benchmarking" at bounding box center [61, 137] width 47 height 11
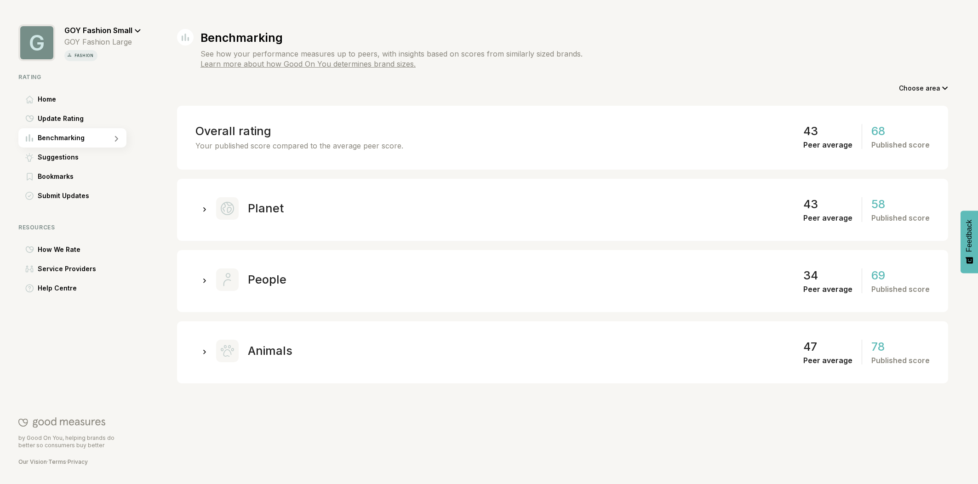
click at [205, 209] on icon at bounding box center [204, 209] width 3 height 4
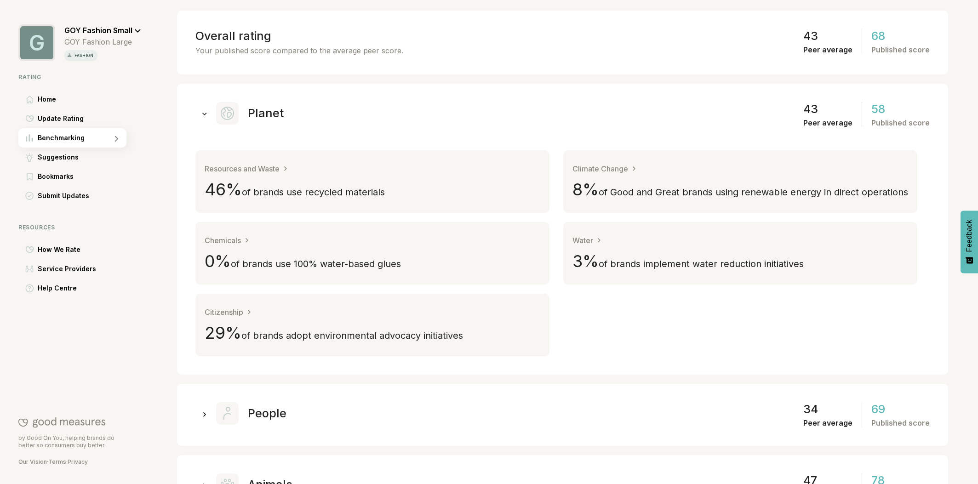
scroll to position [102, 0]
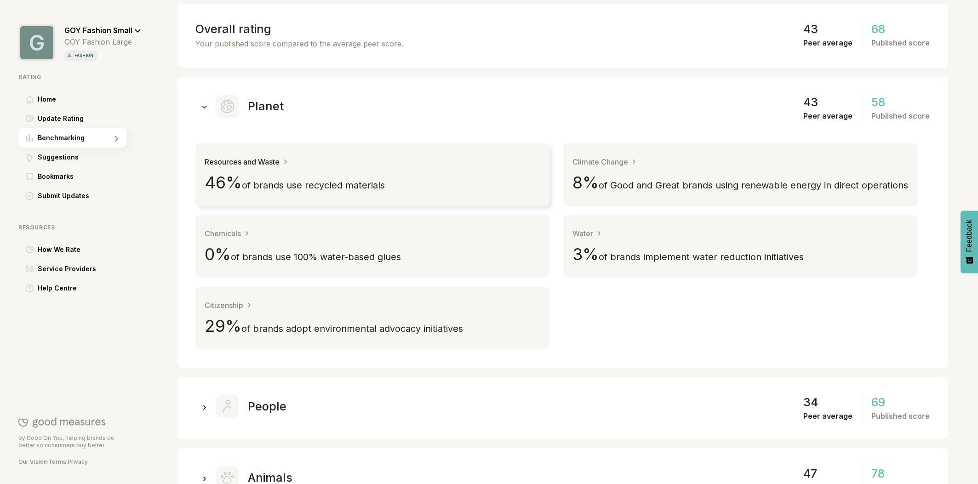
click at [256, 181] on span "of brands use recycled materials" at bounding box center [313, 185] width 143 height 11
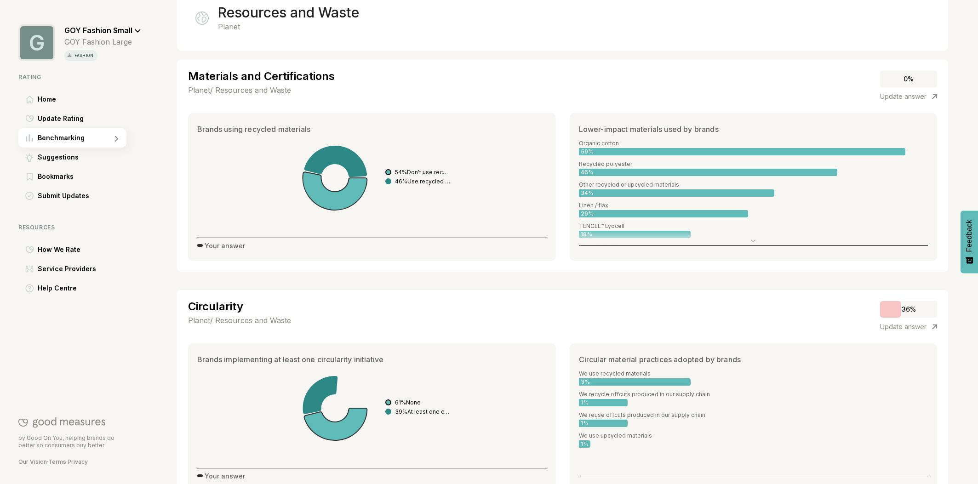
scroll to position [134, 0]
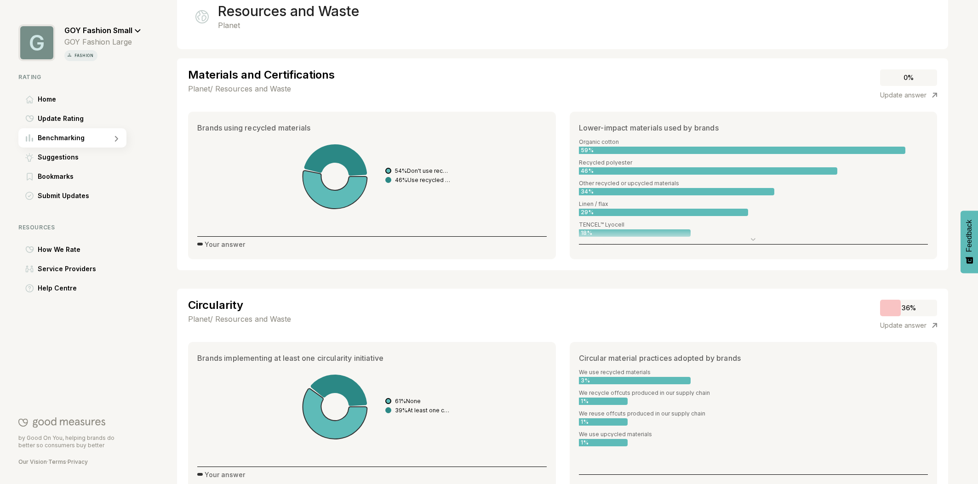
click at [754, 238] on icon at bounding box center [753, 239] width 4 height 3
click at [751, 240] on icon at bounding box center [753, 239] width 5 height 3
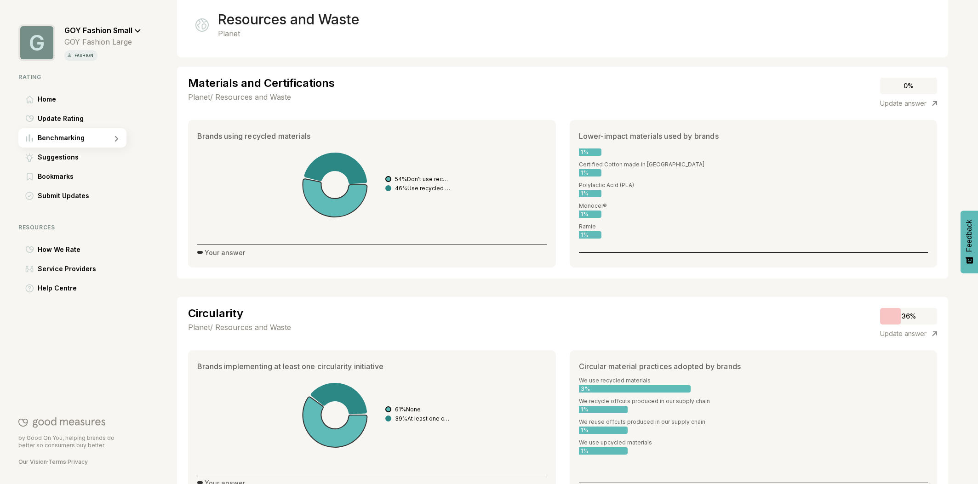
scroll to position [127, 0]
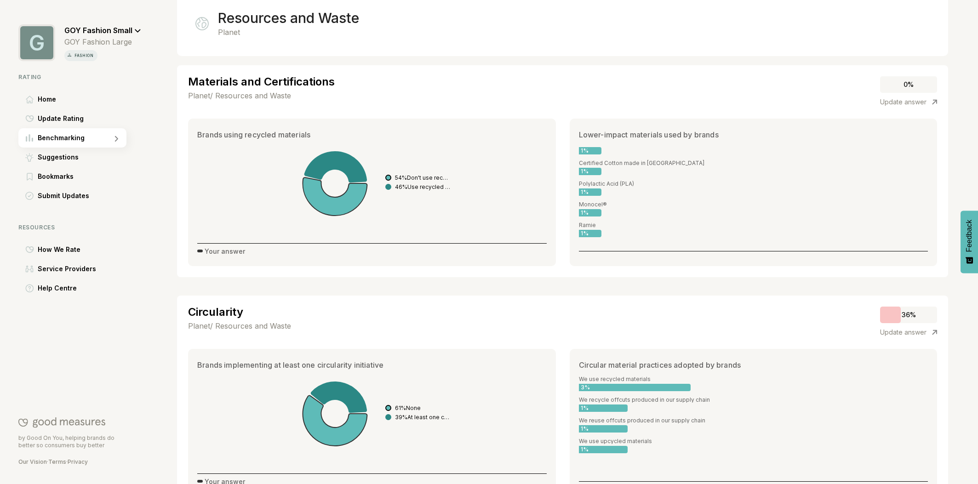
click at [677, 203] on div "Monocel®" at bounding box center [753, 204] width 349 height 6
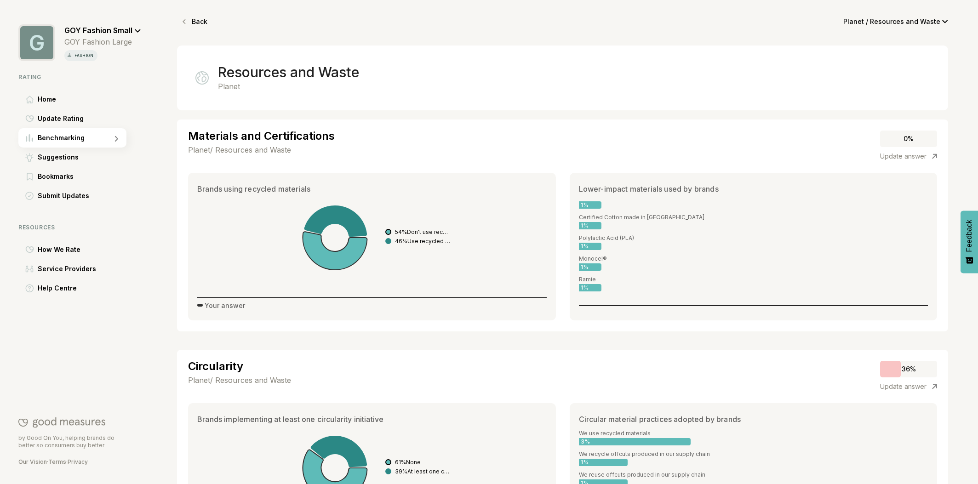
scroll to position [0, 0]
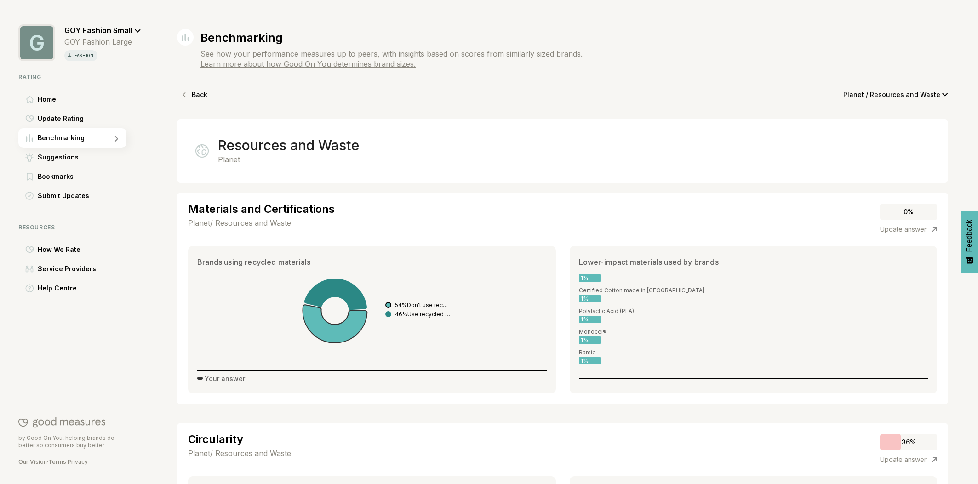
click at [194, 94] on p "Back" at bounding box center [200, 94] width 16 height 13
